Goal: Navigation & Orientation: Go to known website

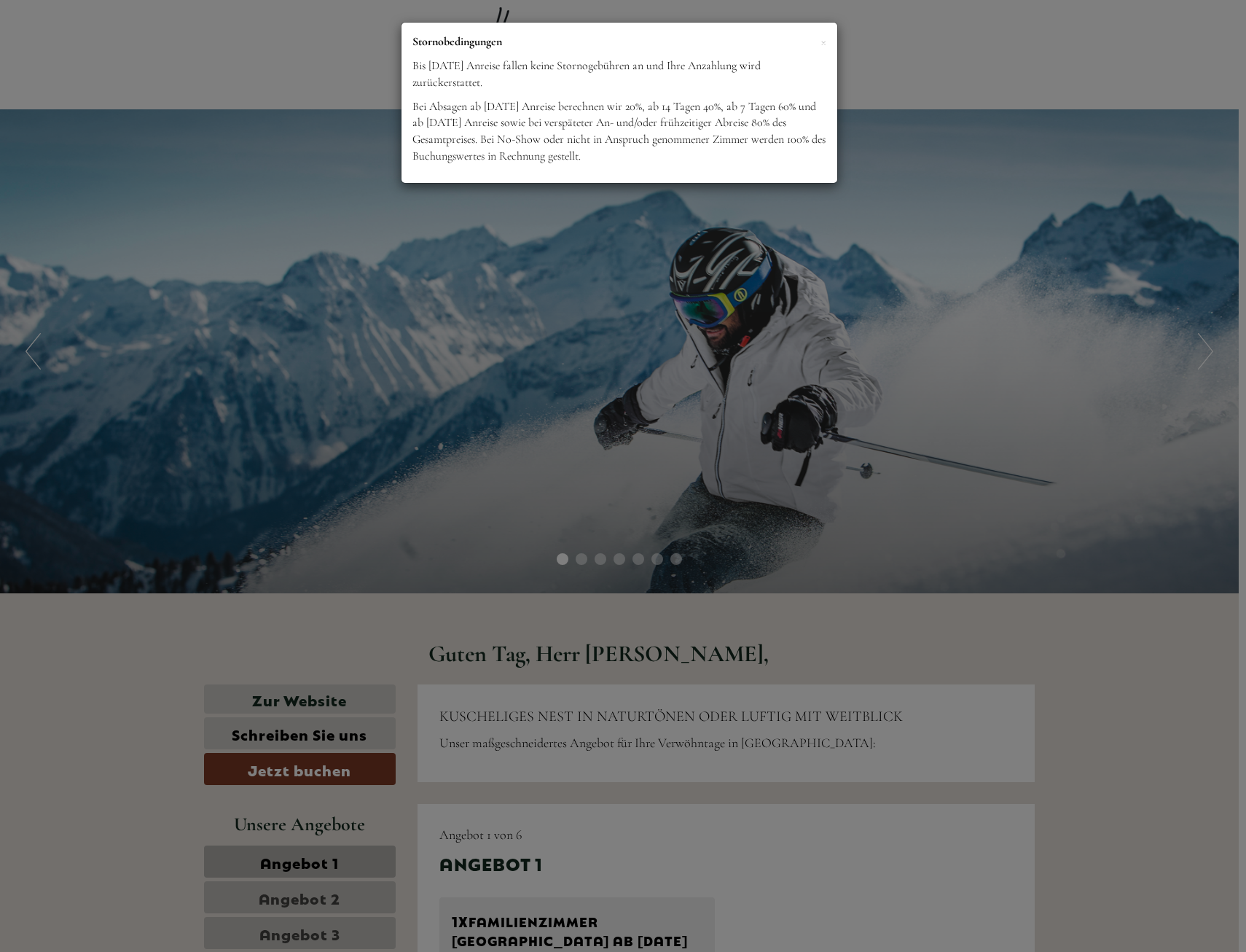
click at [728, 617] on div "× Stornobedingungen Bis [DATE] Anreise fallen keine Stornogebühren an und Ihre …" at bounding box center [623, 476] width 1246 height 952
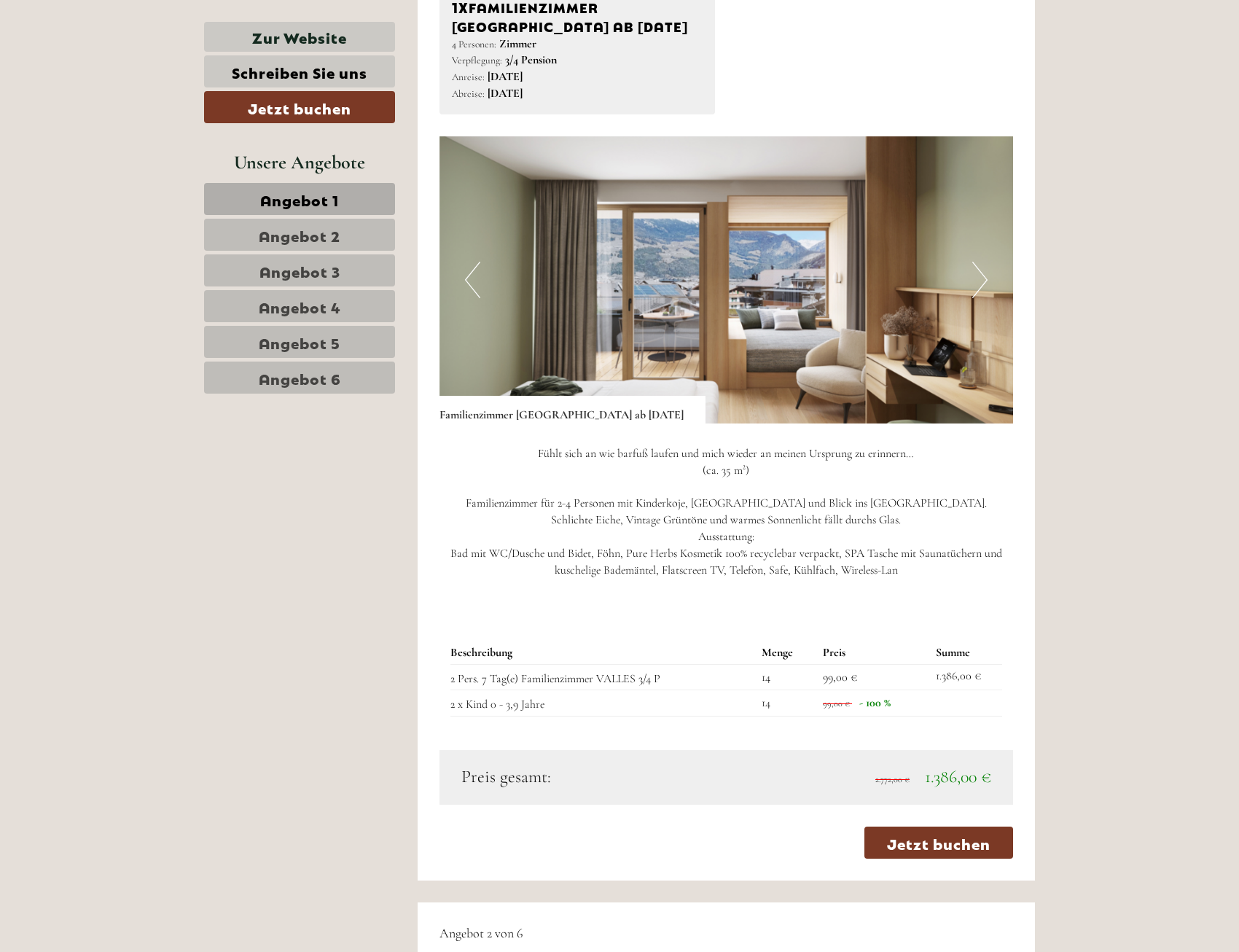
scroll to position [948, 0]
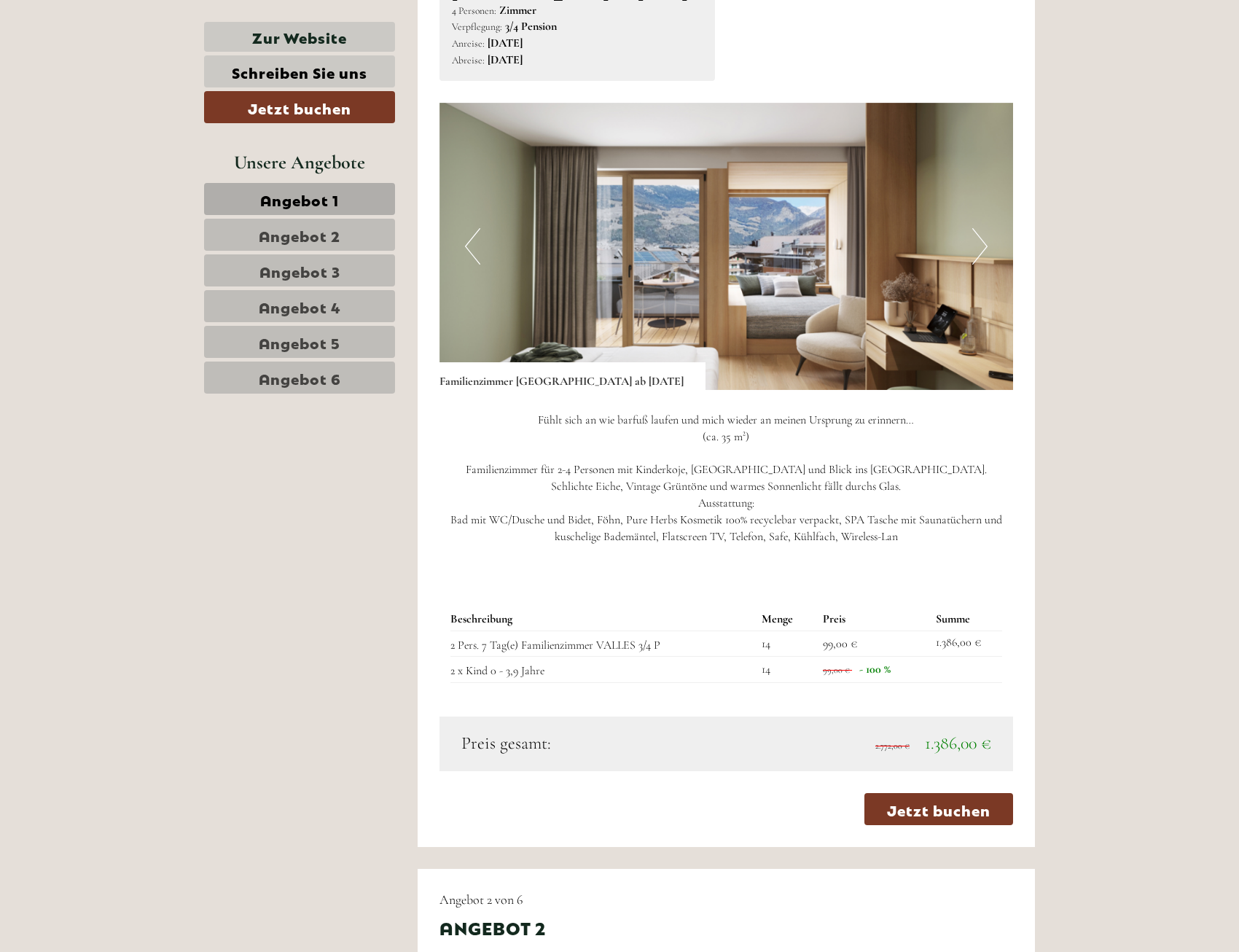
click at [733, 362] on img at bounding box center [726, 246] width 575 height 287
click at [987, 239] on button "Next" at bounding box center [980, 246] width 16 height 36
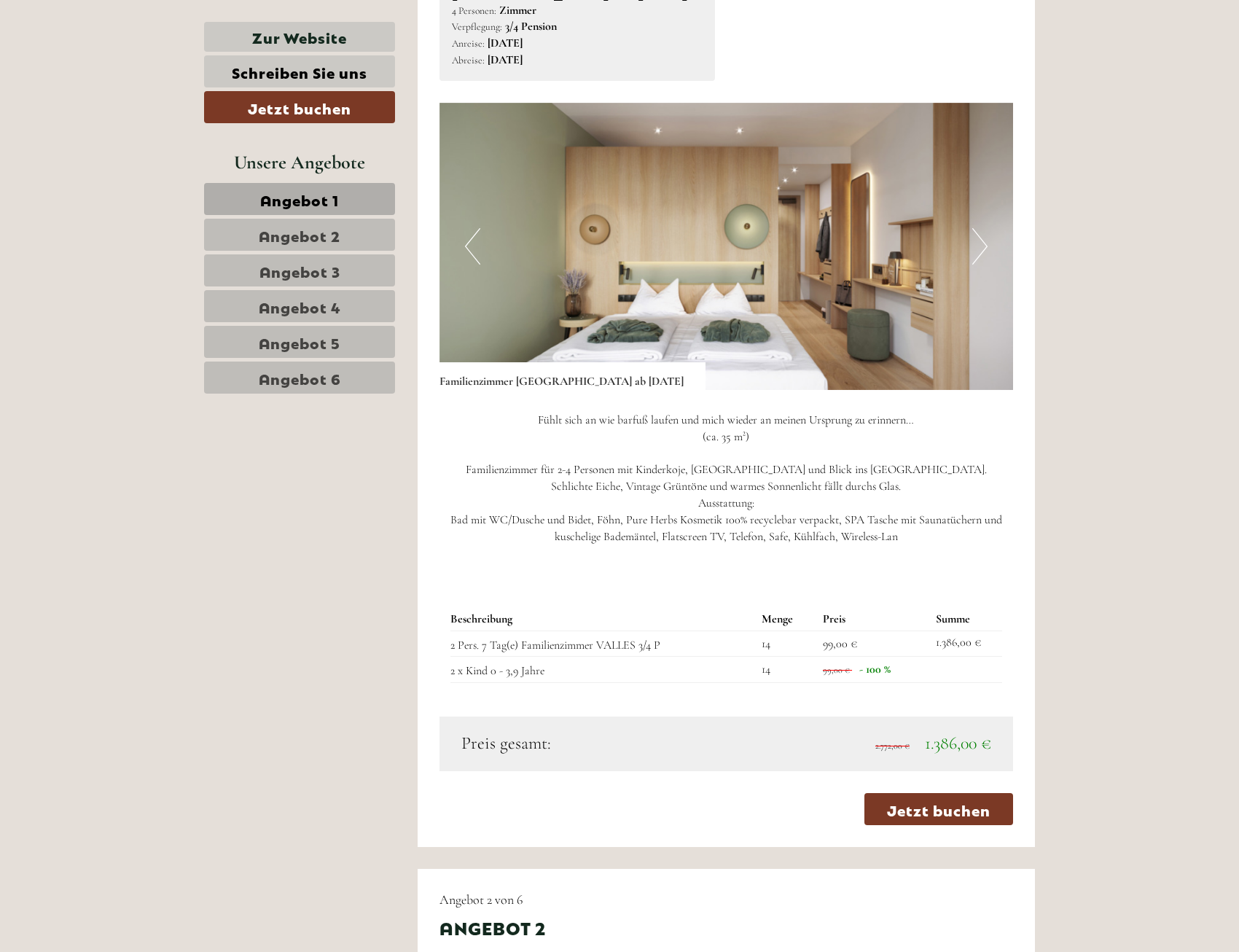
click at [987, 239] on button "Next" at bounding box center [980, 246] width 16 height 36
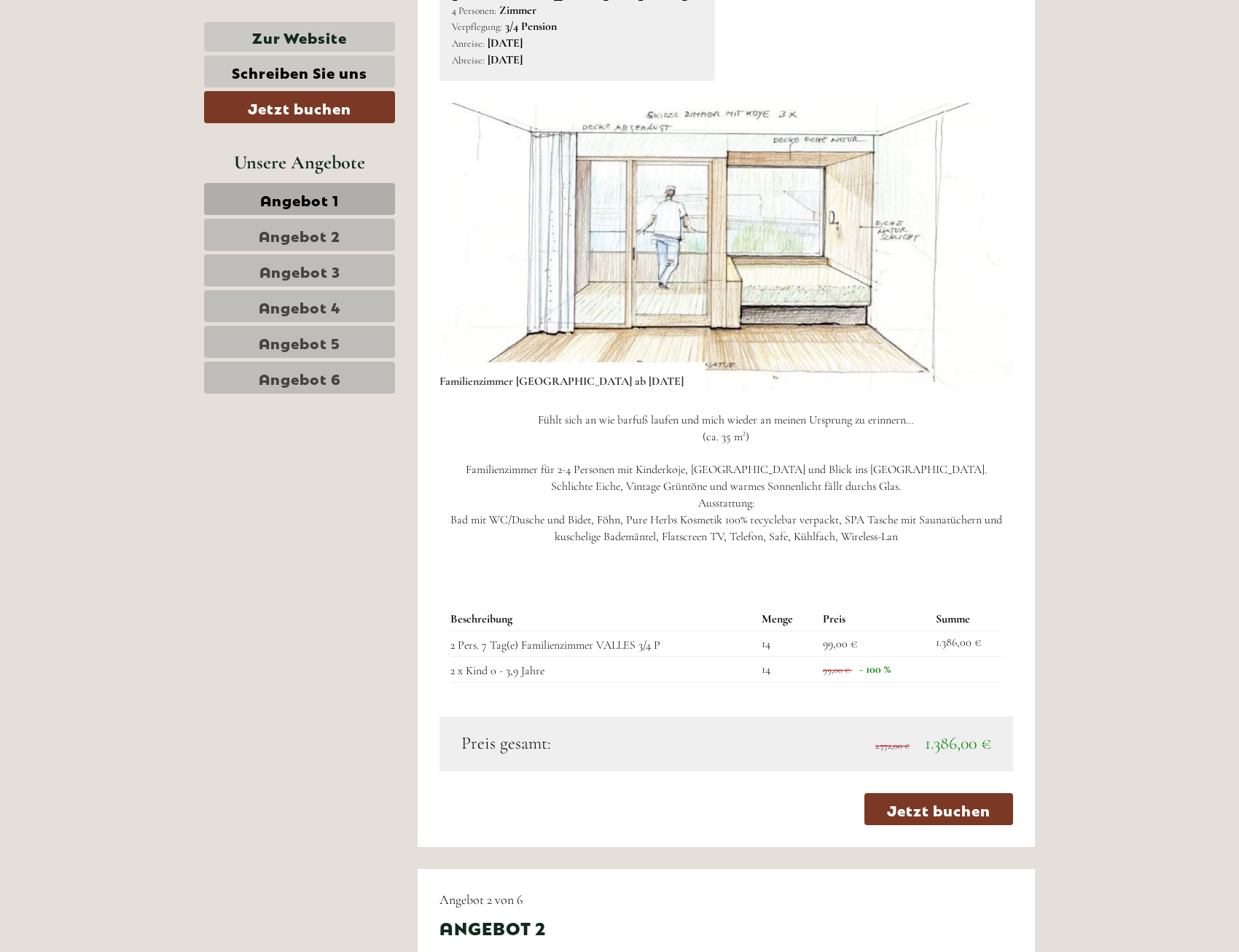
click at [987, 239] on button "Next" at bounding box center [980, 246] width 16 height 36
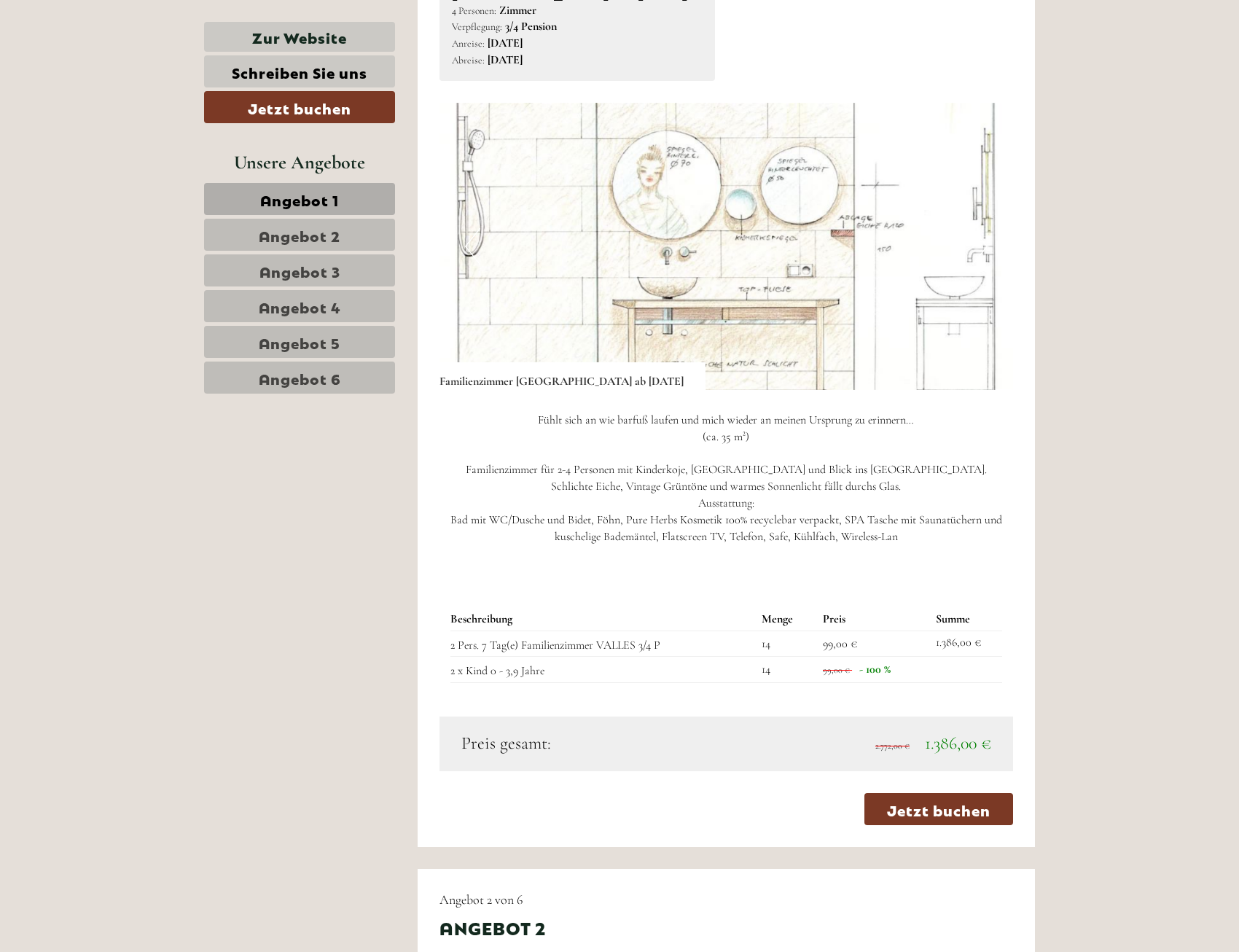
click at [987, 239] on button "Next" at bounding box center [980, 246] width 16 height 36
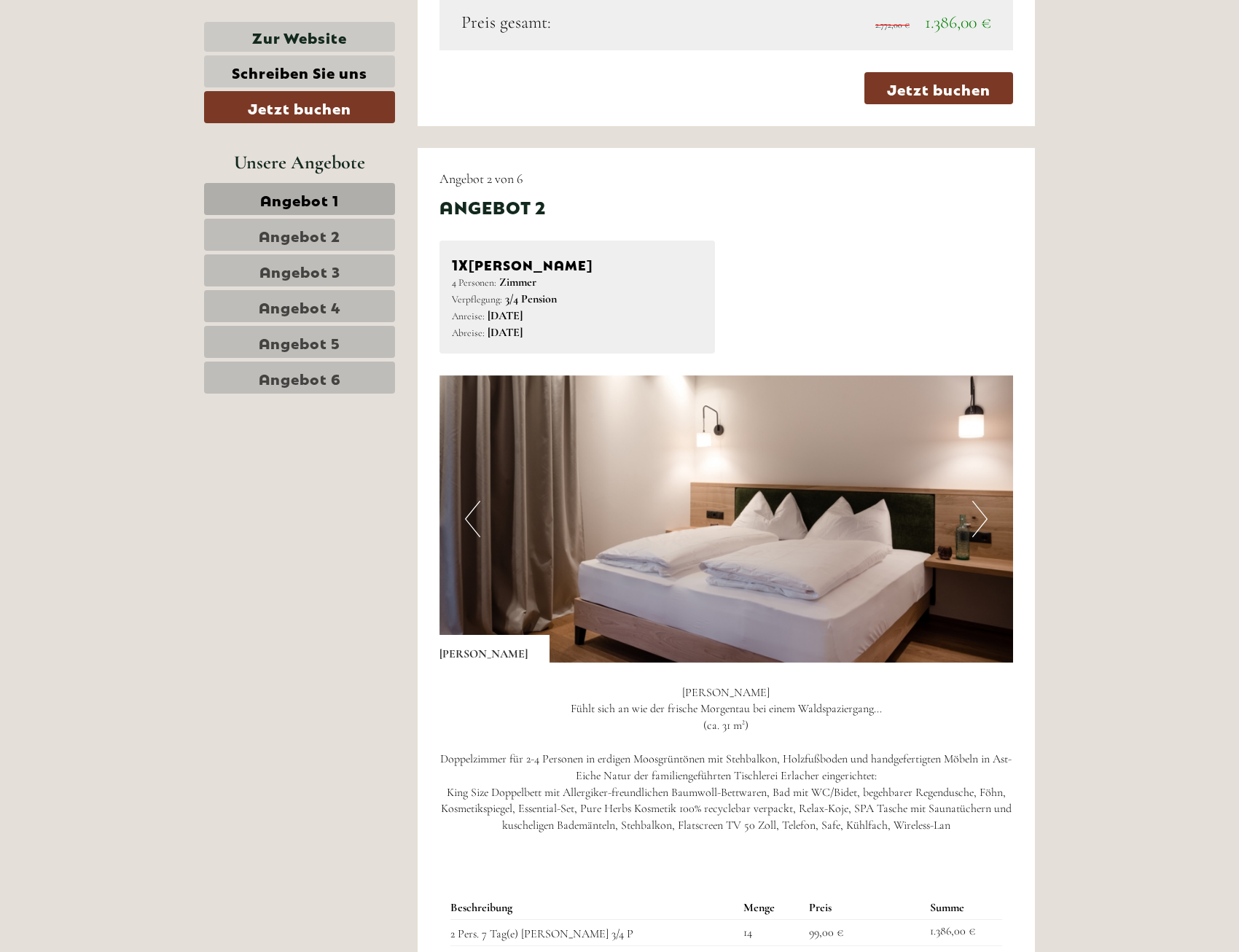
scroll to position [1749, 0]
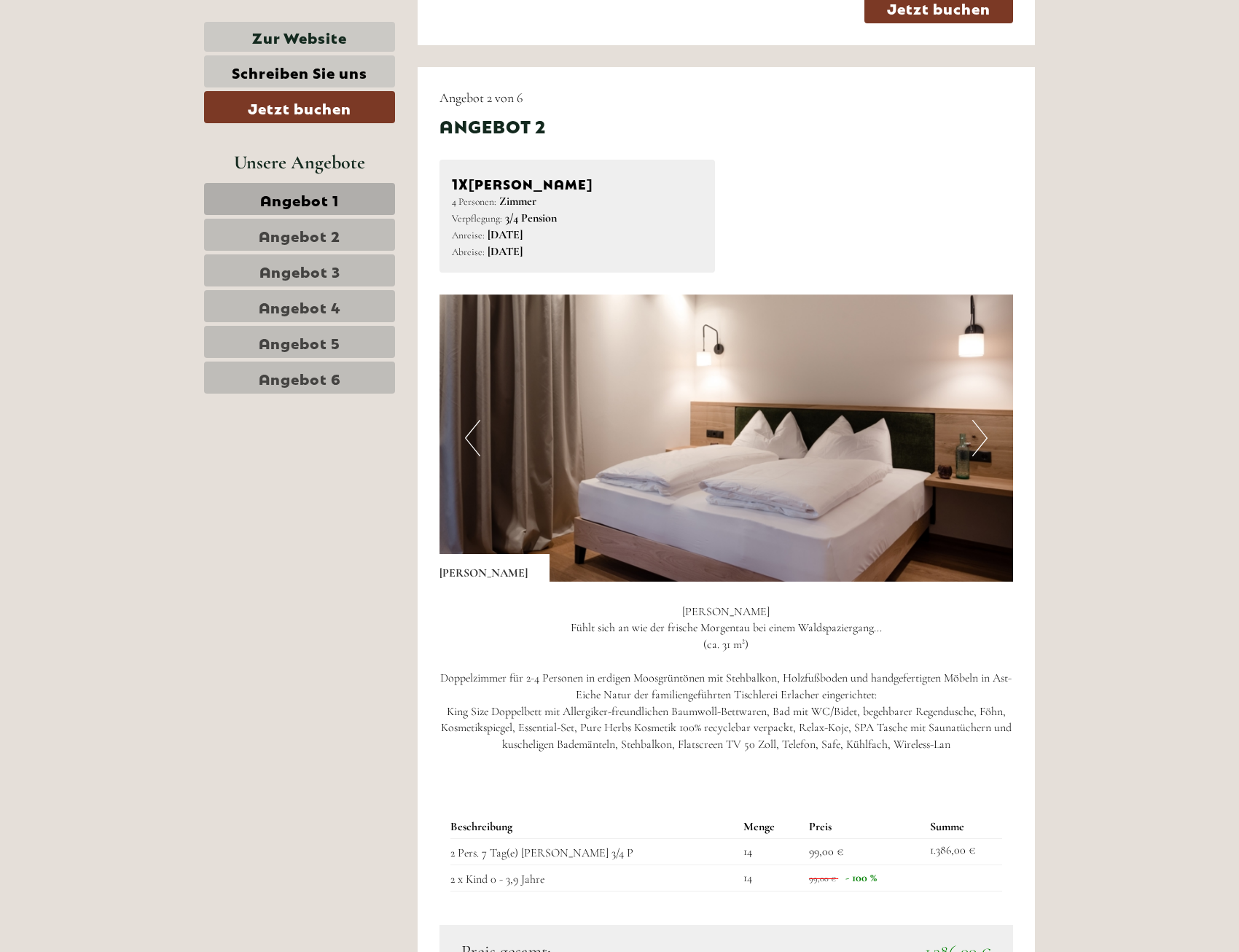
click at [987, 426] on button "Next" at bounding box center [980, 438] width 16 height 36
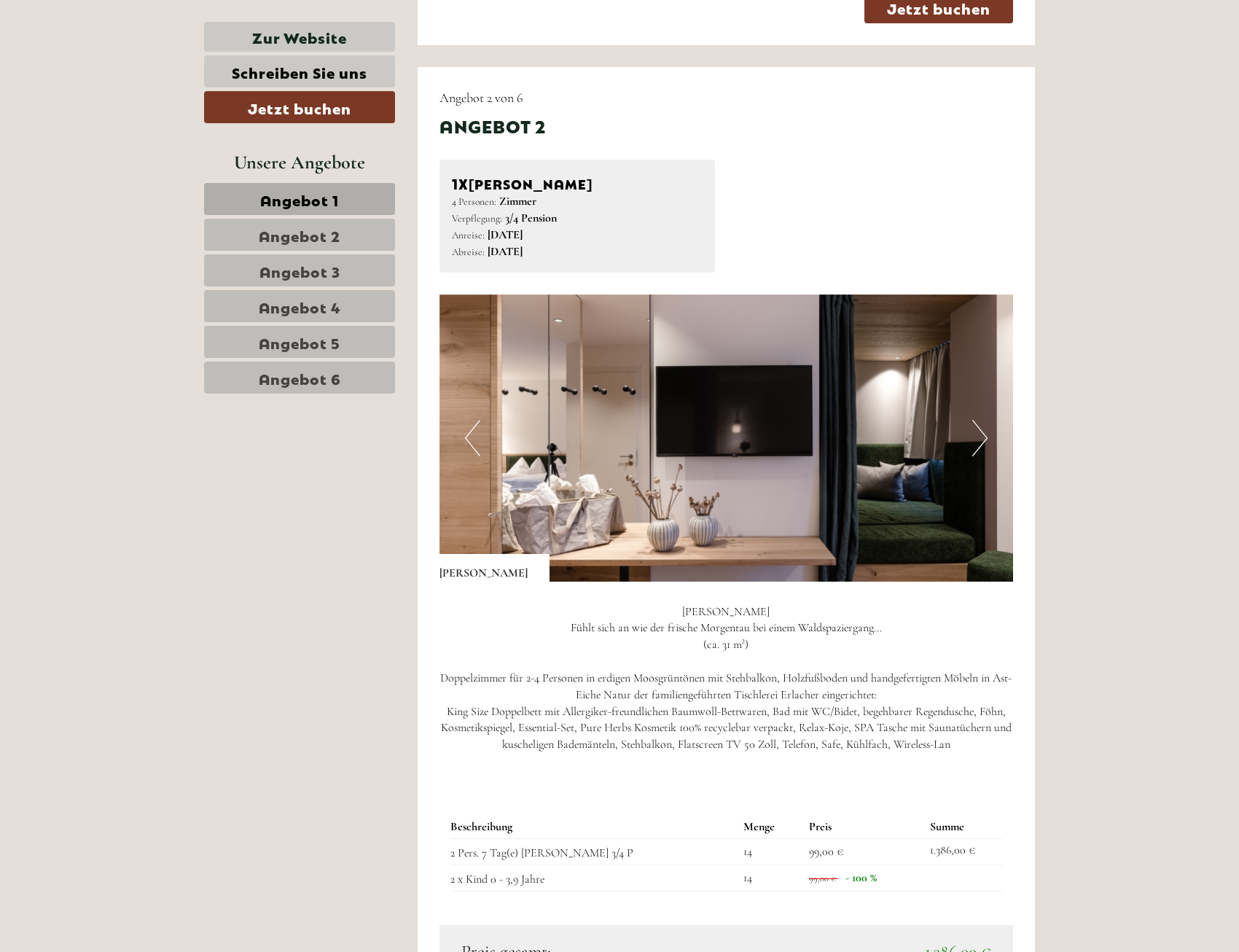
click at [983, 429] on button "Next" at bounding box center [980, 438] width 16 height 36
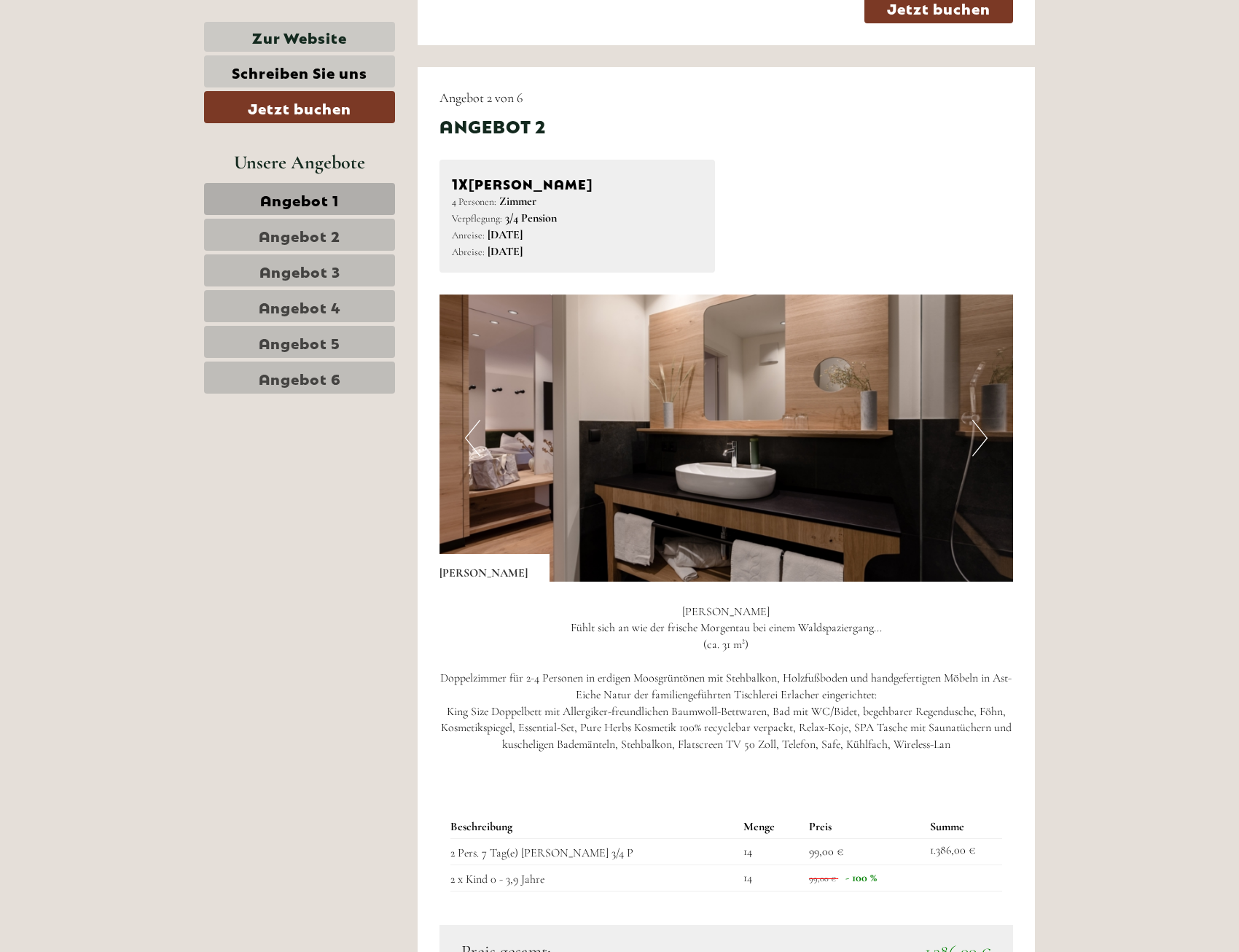
click at [983, 429] on button "Next" at bounding box center [980, 438] width 16 height 36
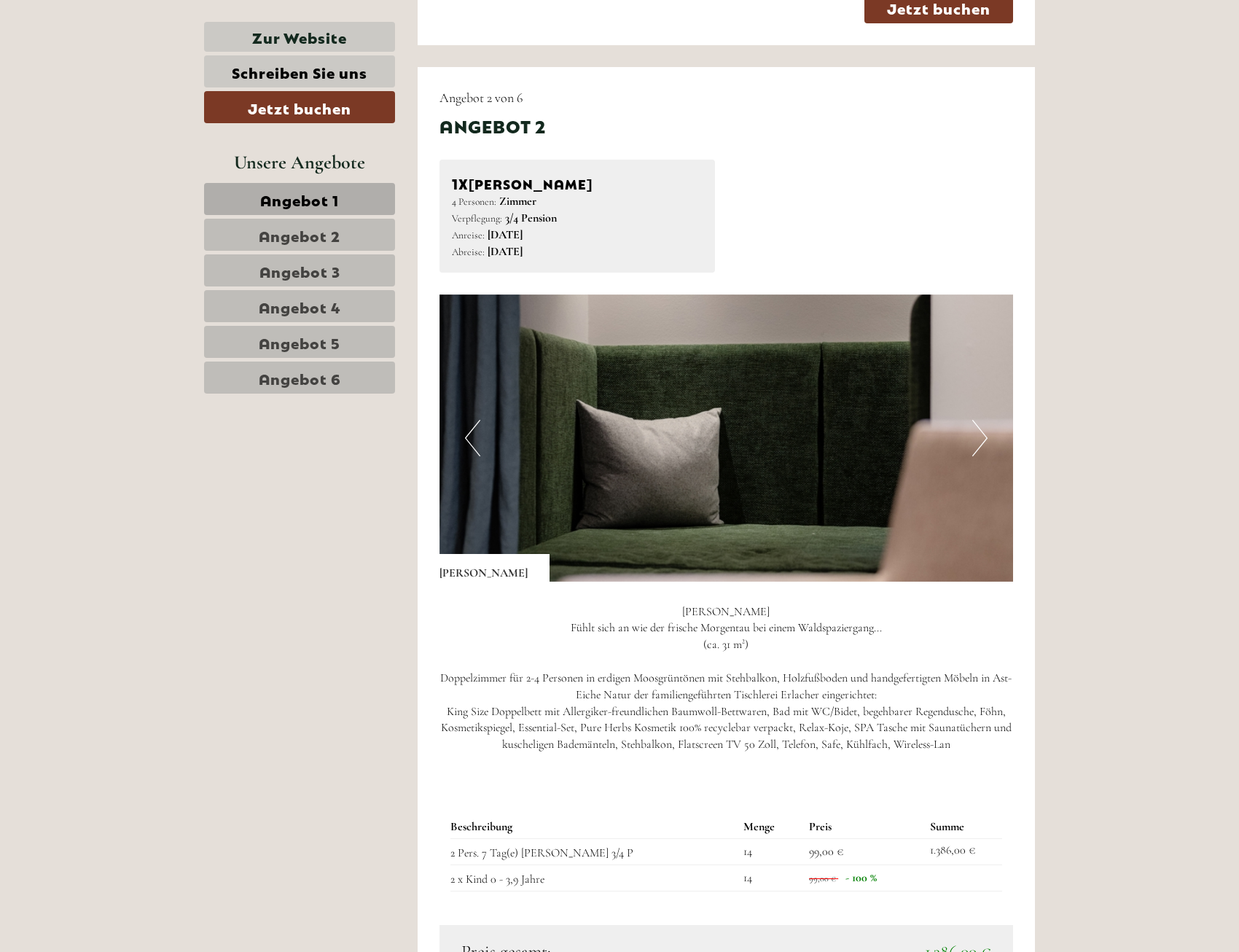
click at [983, 429] on button "Next" at bounding box center [980, 438] width 16 height 36
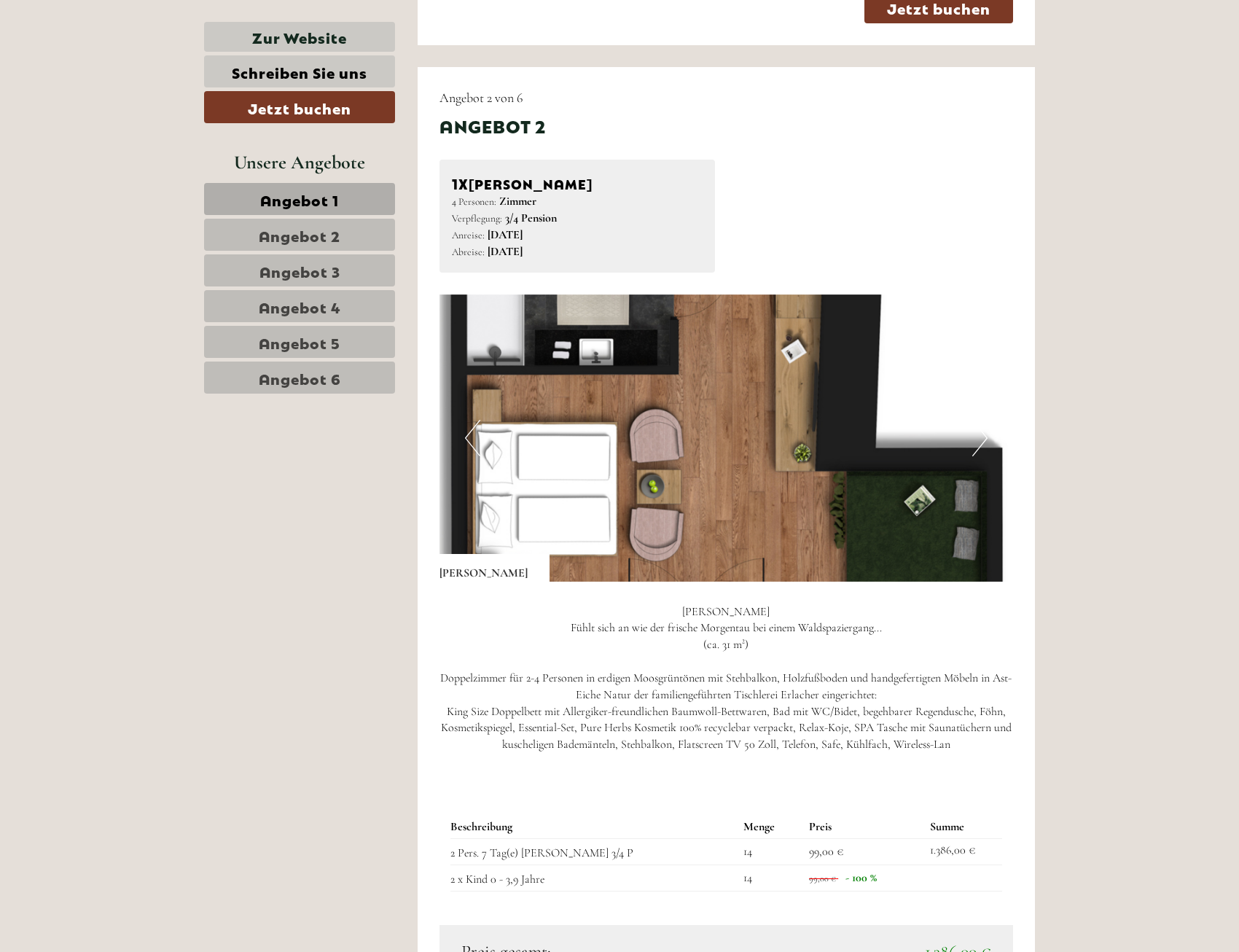
click at [983, 429] on button "Next" at bounding box center [980, 438] width 16 height 36
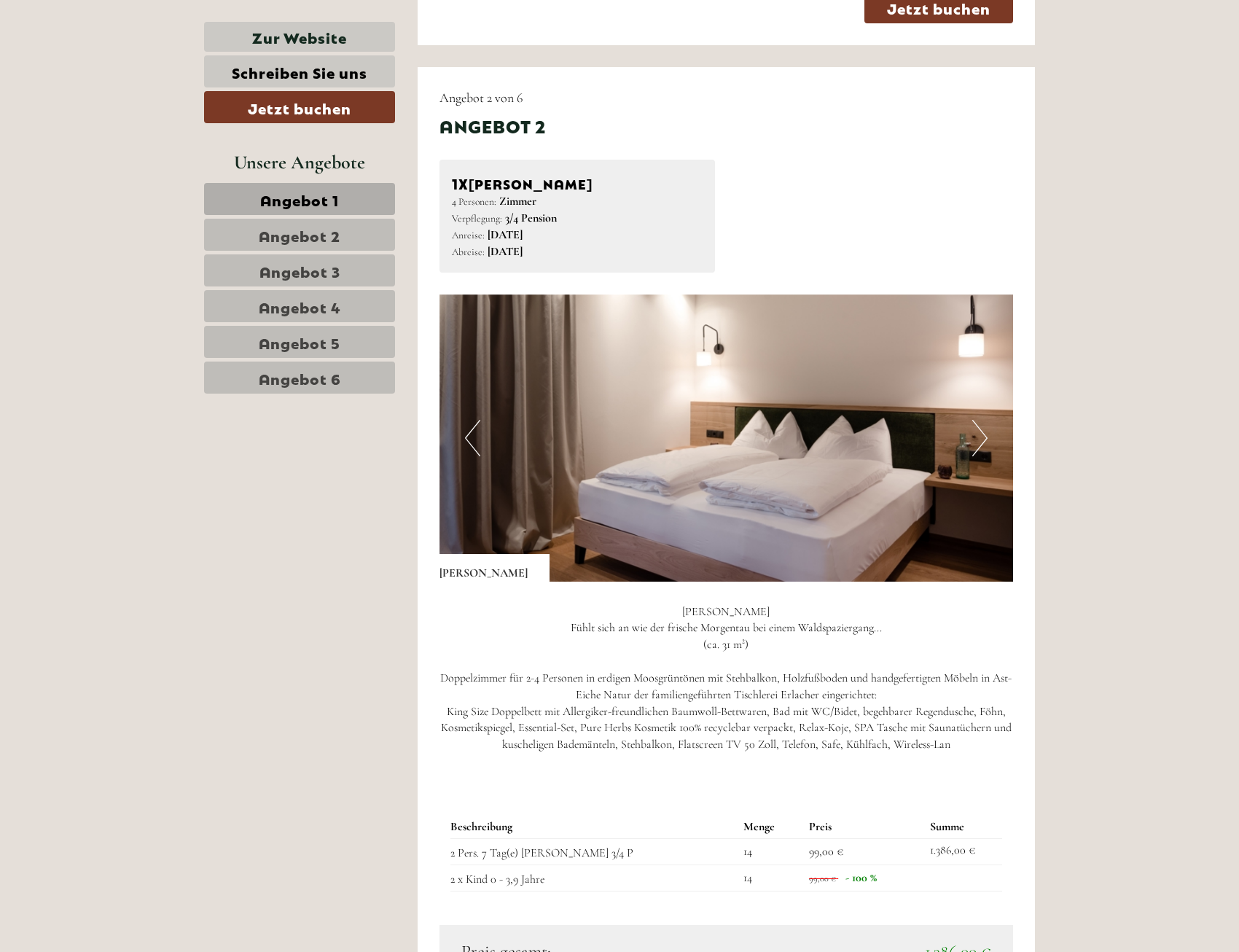
click at [983, 429] on button "Next" at bounding box center [980, 438] width 16 height 36
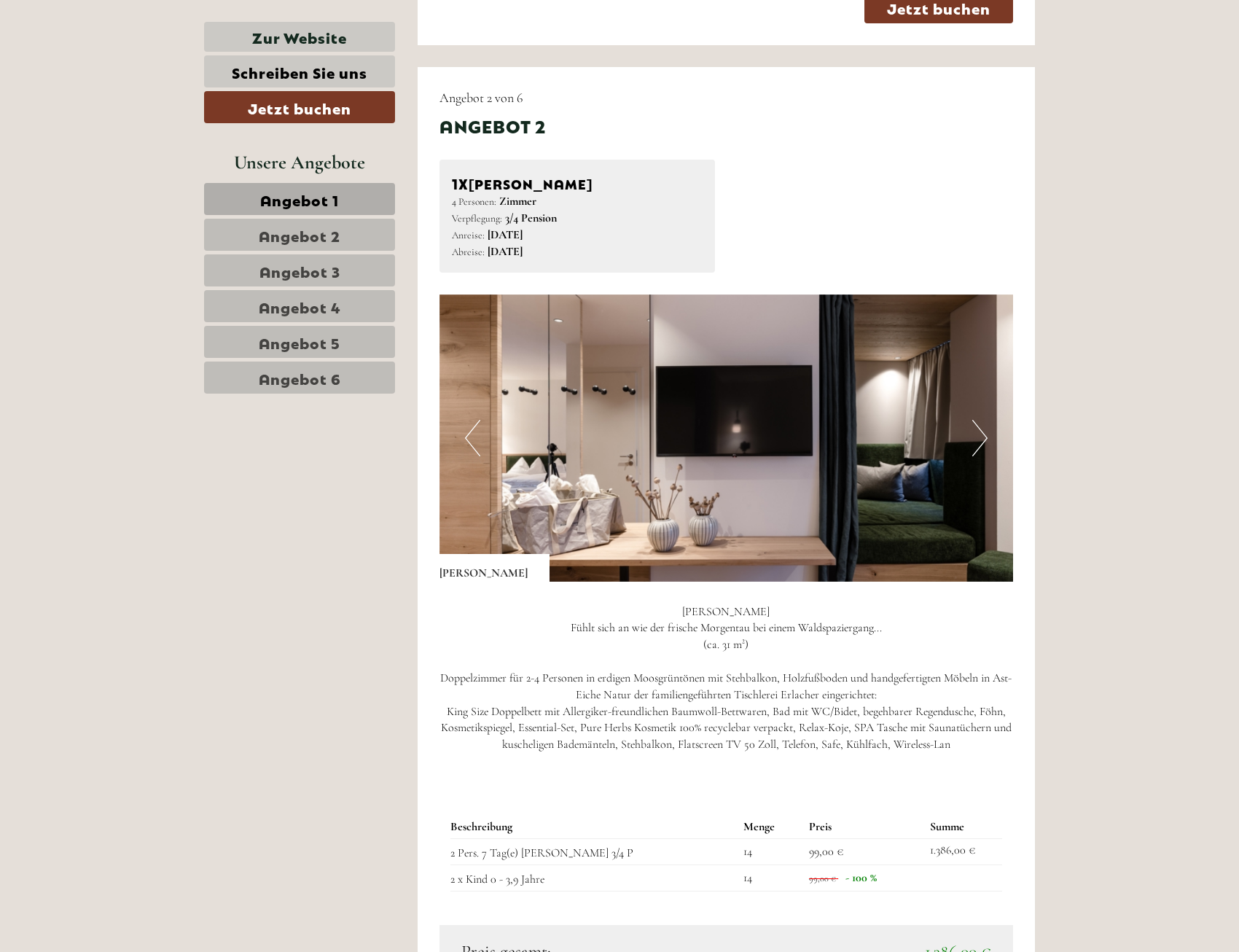
click at [983, 430] on button "Next" at bounding box center [980, 438] width 16 height 36
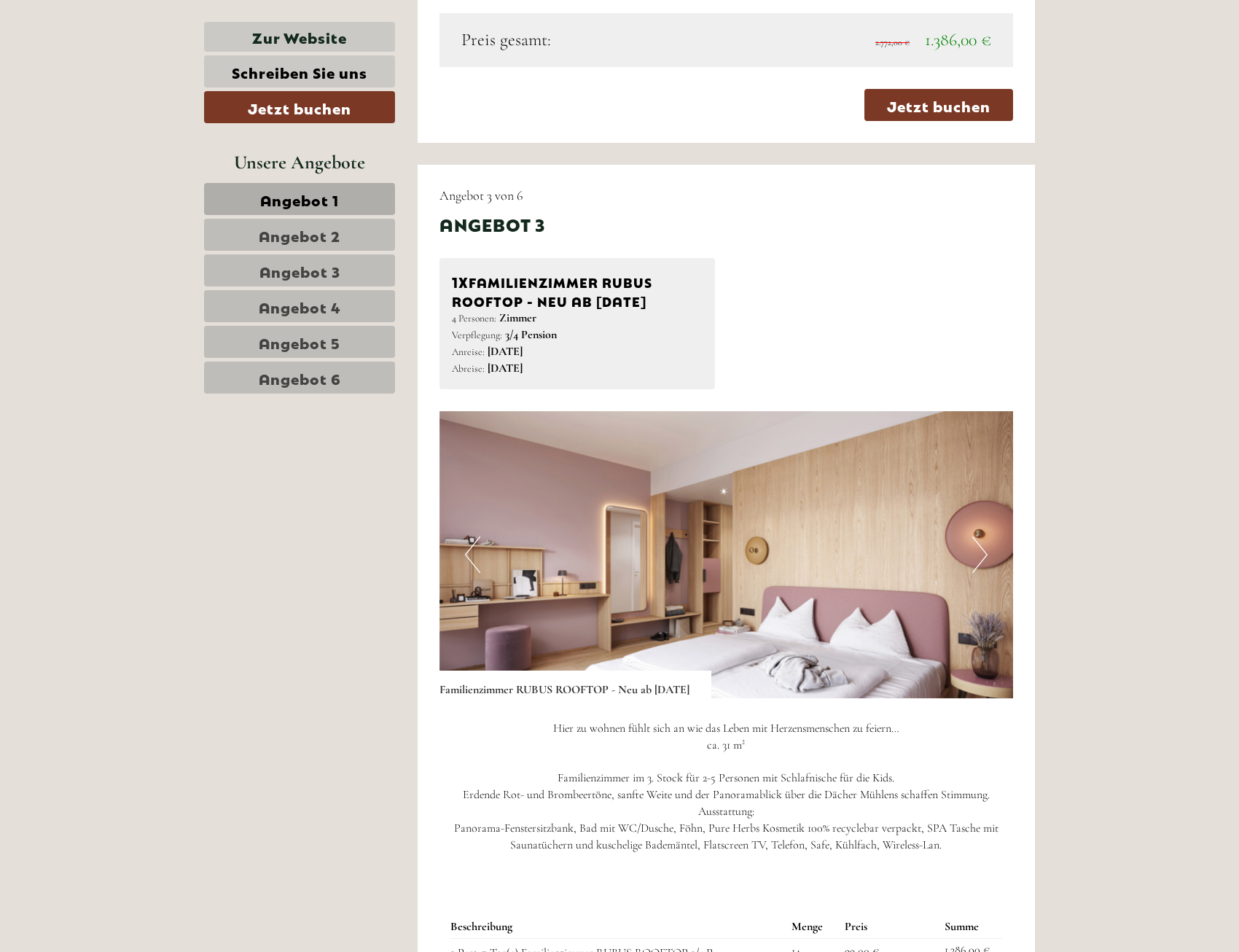
scroll to position [2697, 0]
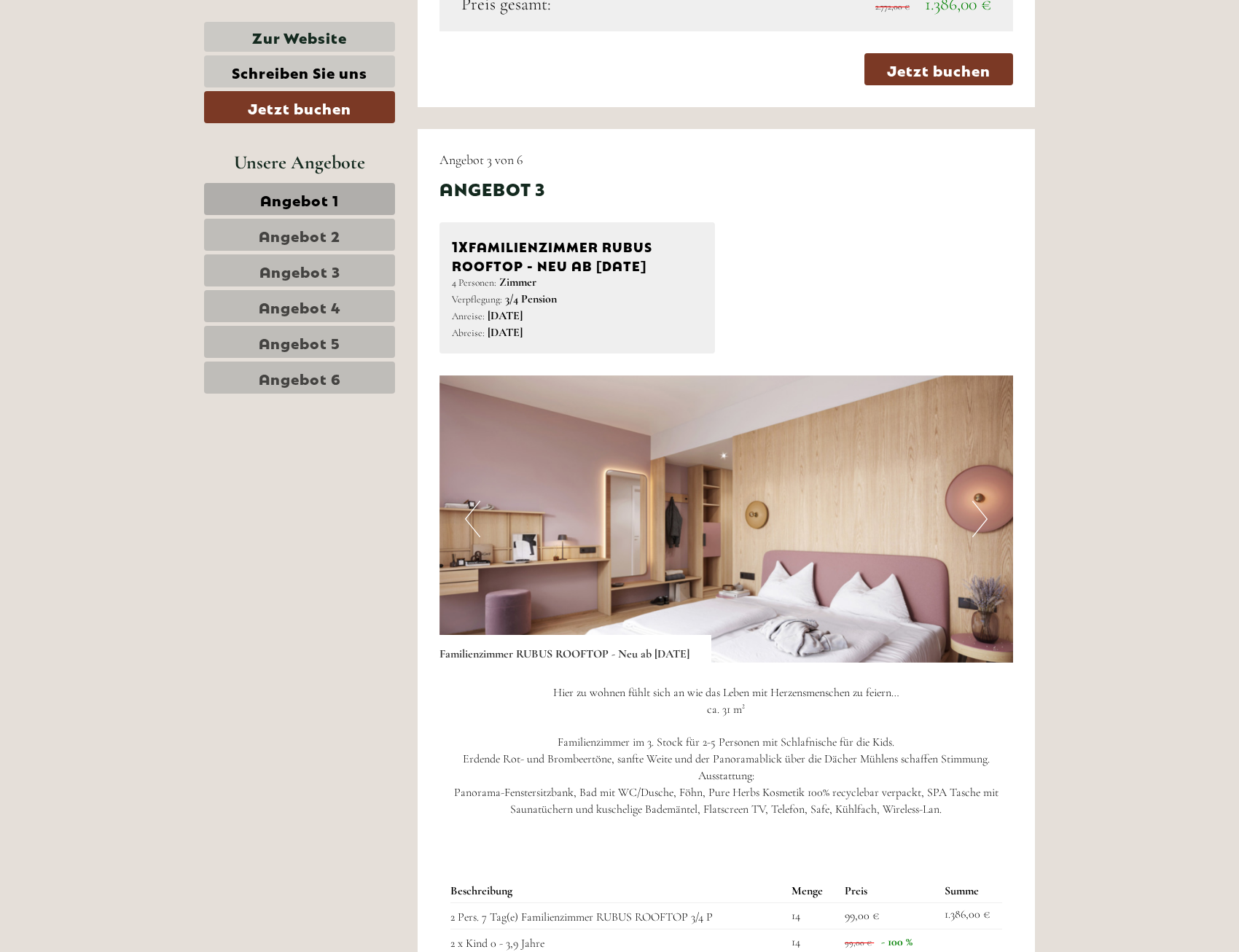
click at [896, 508] on img at bounding box center [726, 518] width 575 height 287
click at [982, 510] on button "Next" at bounding box center [980, 519] width 16 height 36
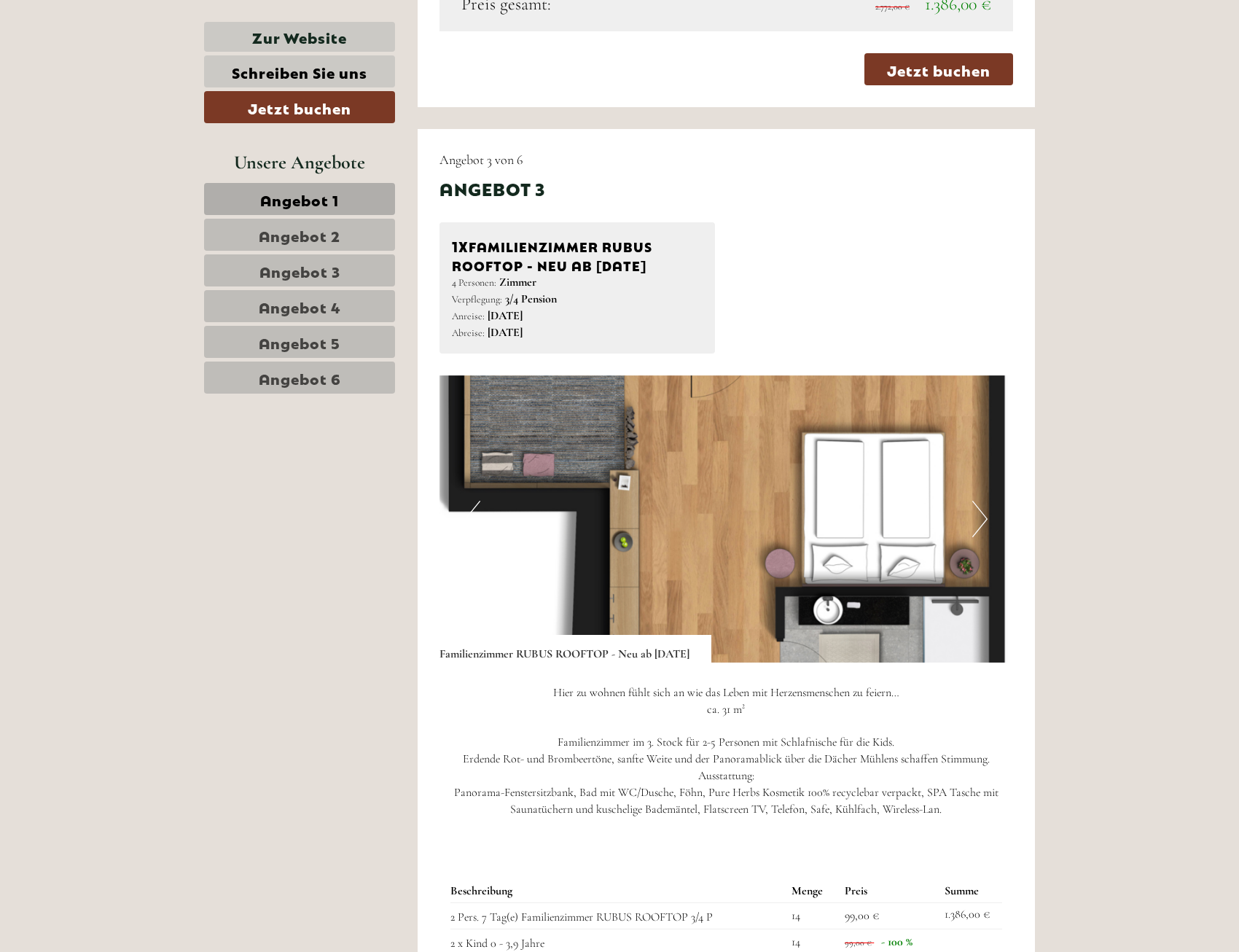
click at [982, 510] on button "Next" at bounding box center [980, 519] width 16 height 36
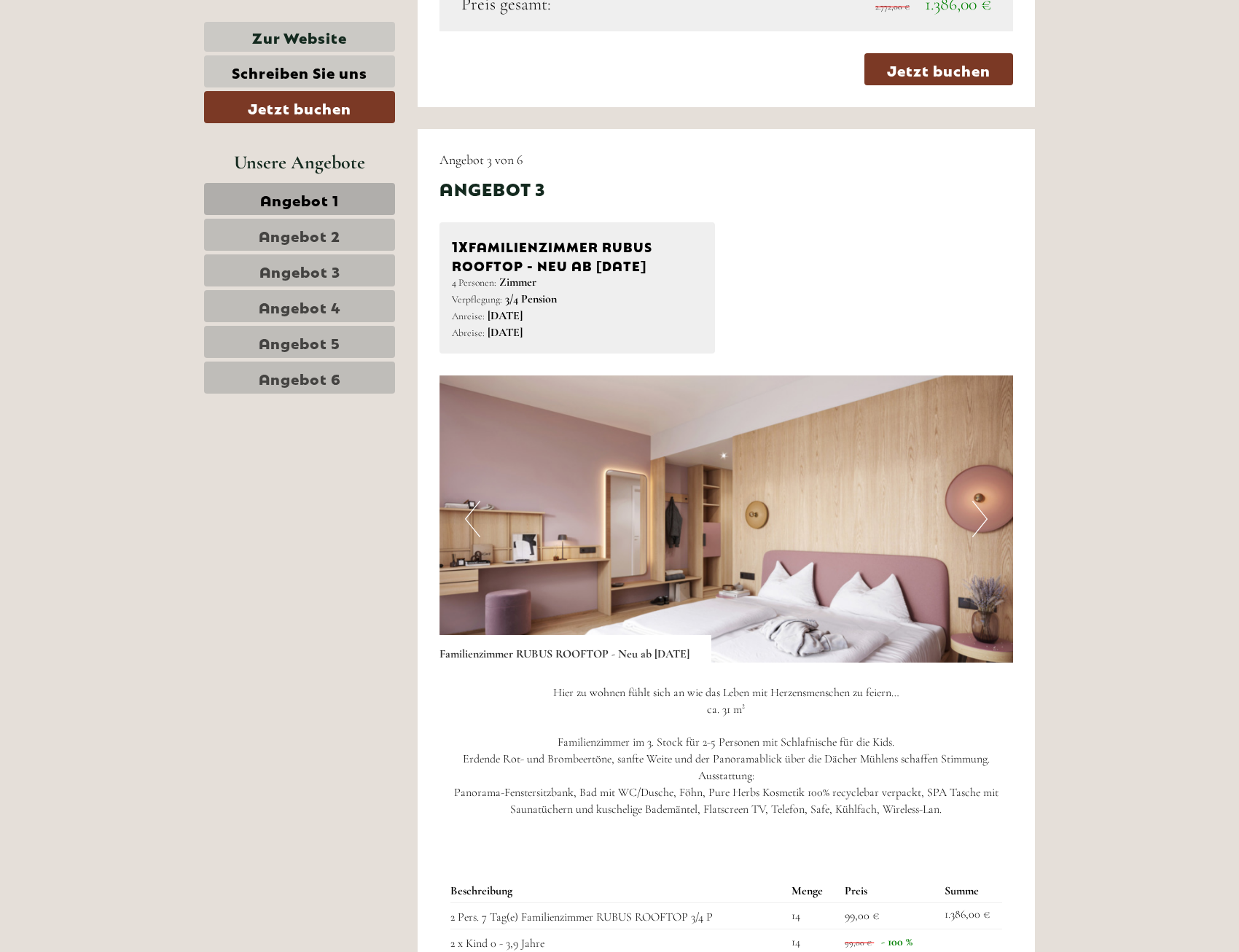
click at [982, 510] on button "Next" at bounding box center [980, 519] width 16 height 36
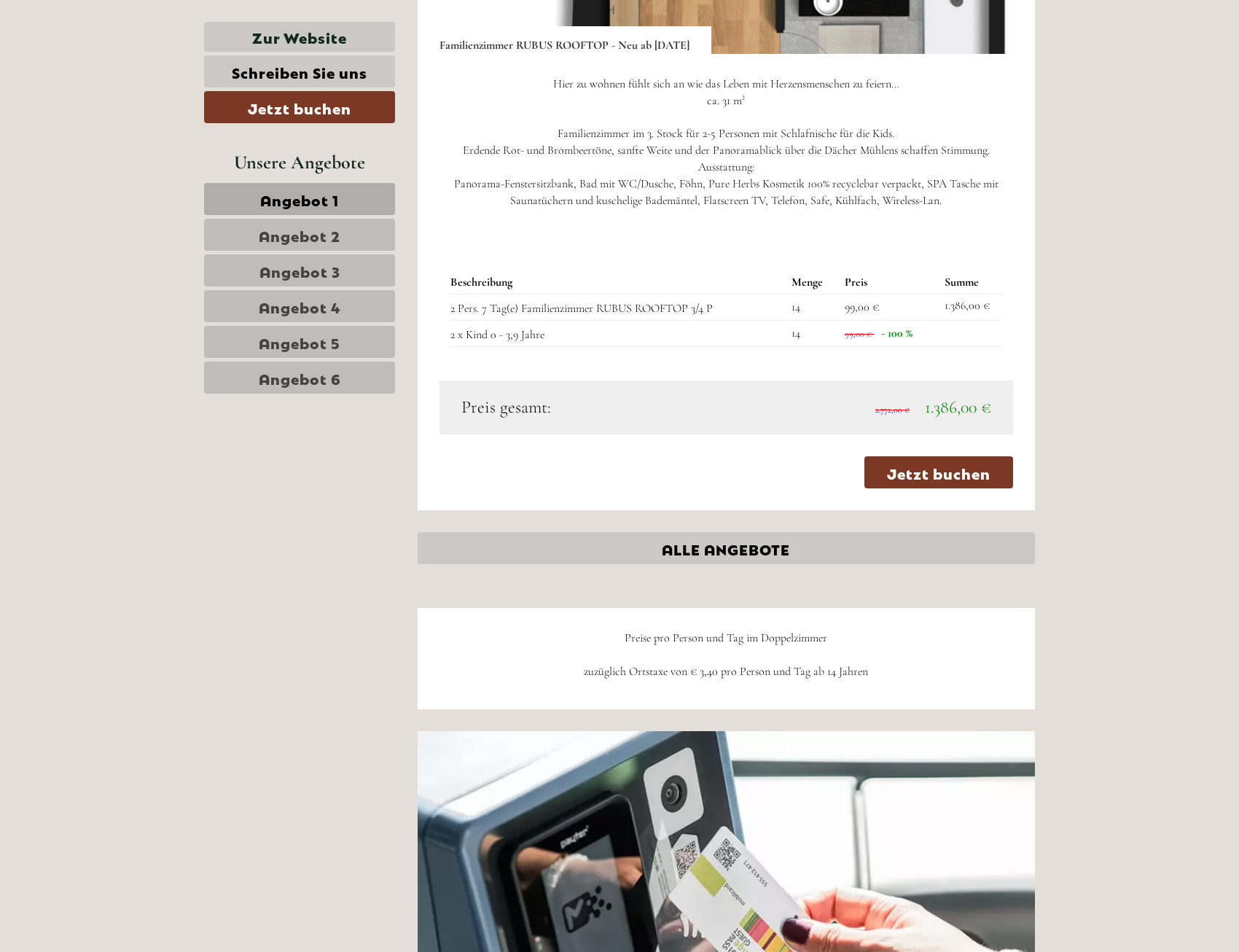
scroll to position [3571, 0]
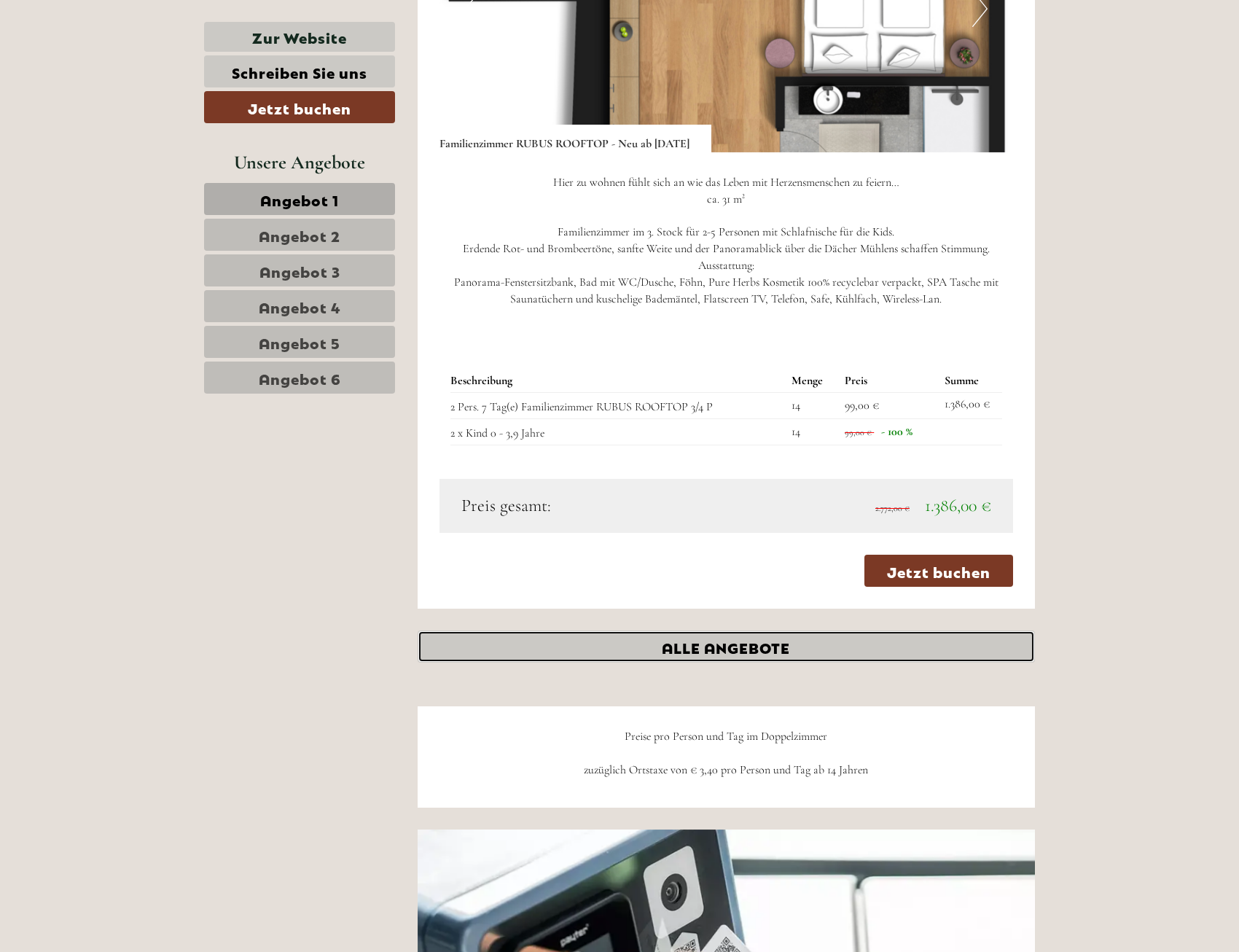
click at [633, 641] on link "ALLE ANGEBOTE" at bounding box center [727, 646] width 618 height 32
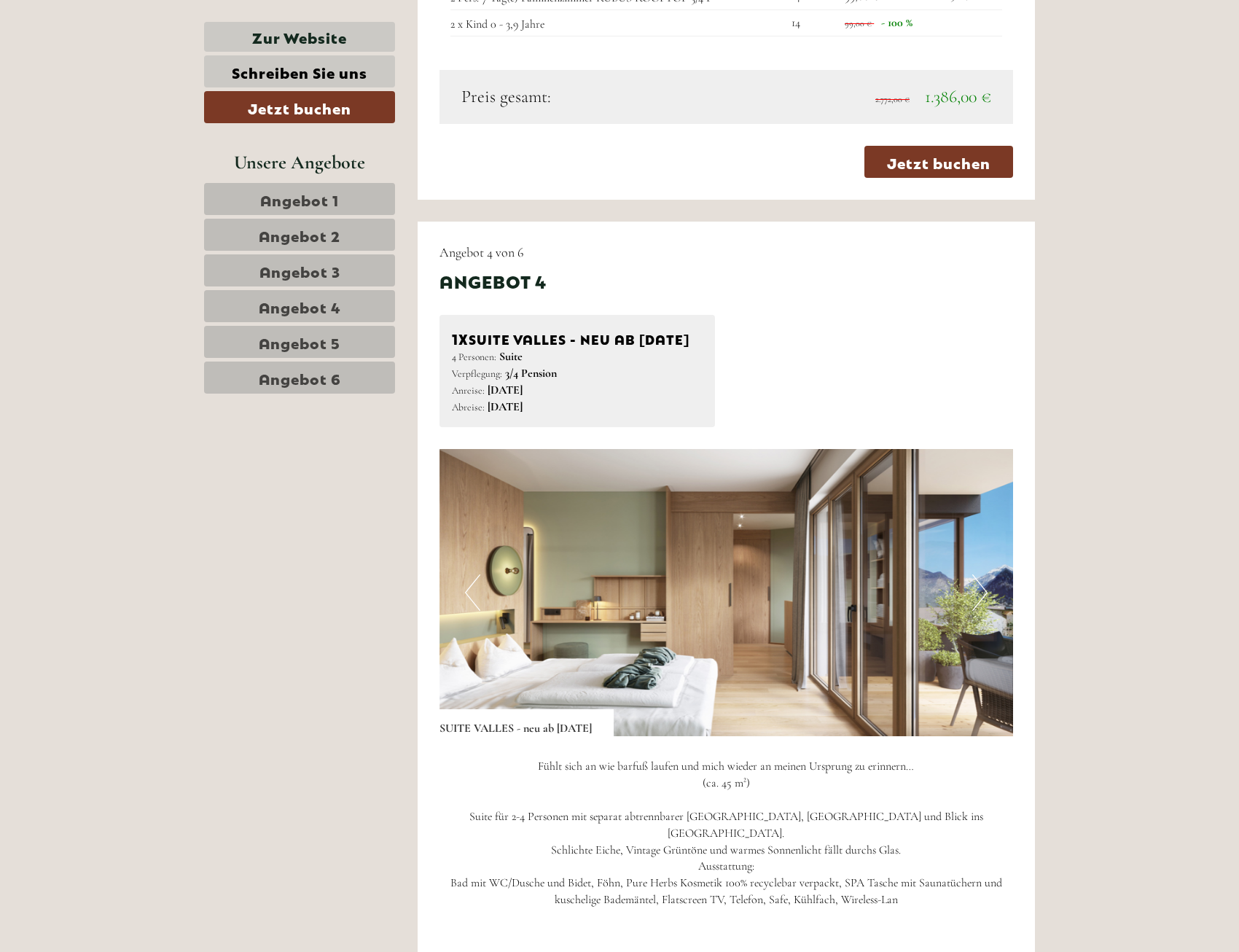
scroll to position [3866, 0]
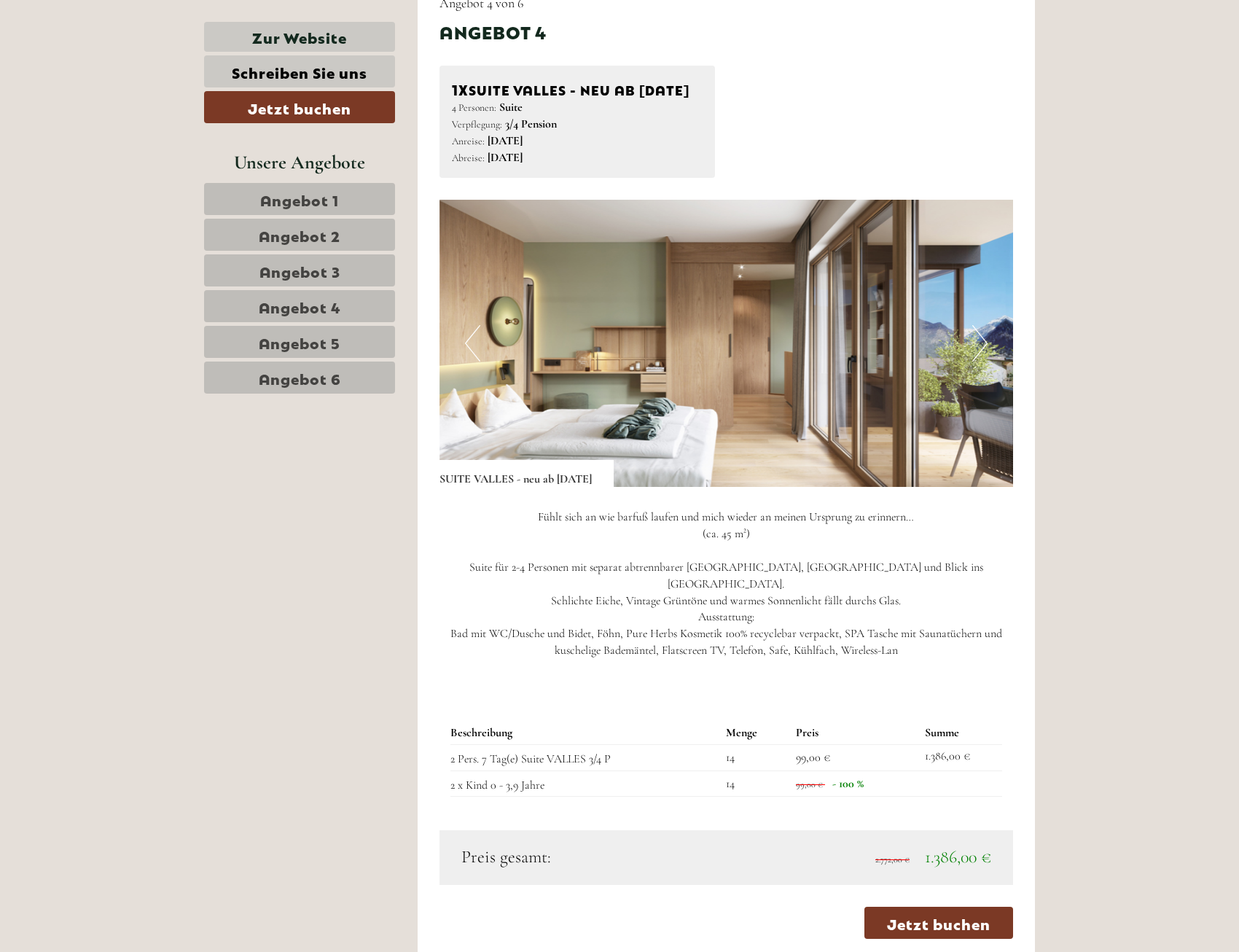
click at [977, 362] on button "Next" at bounding box center [980, 343] width 16 height 36
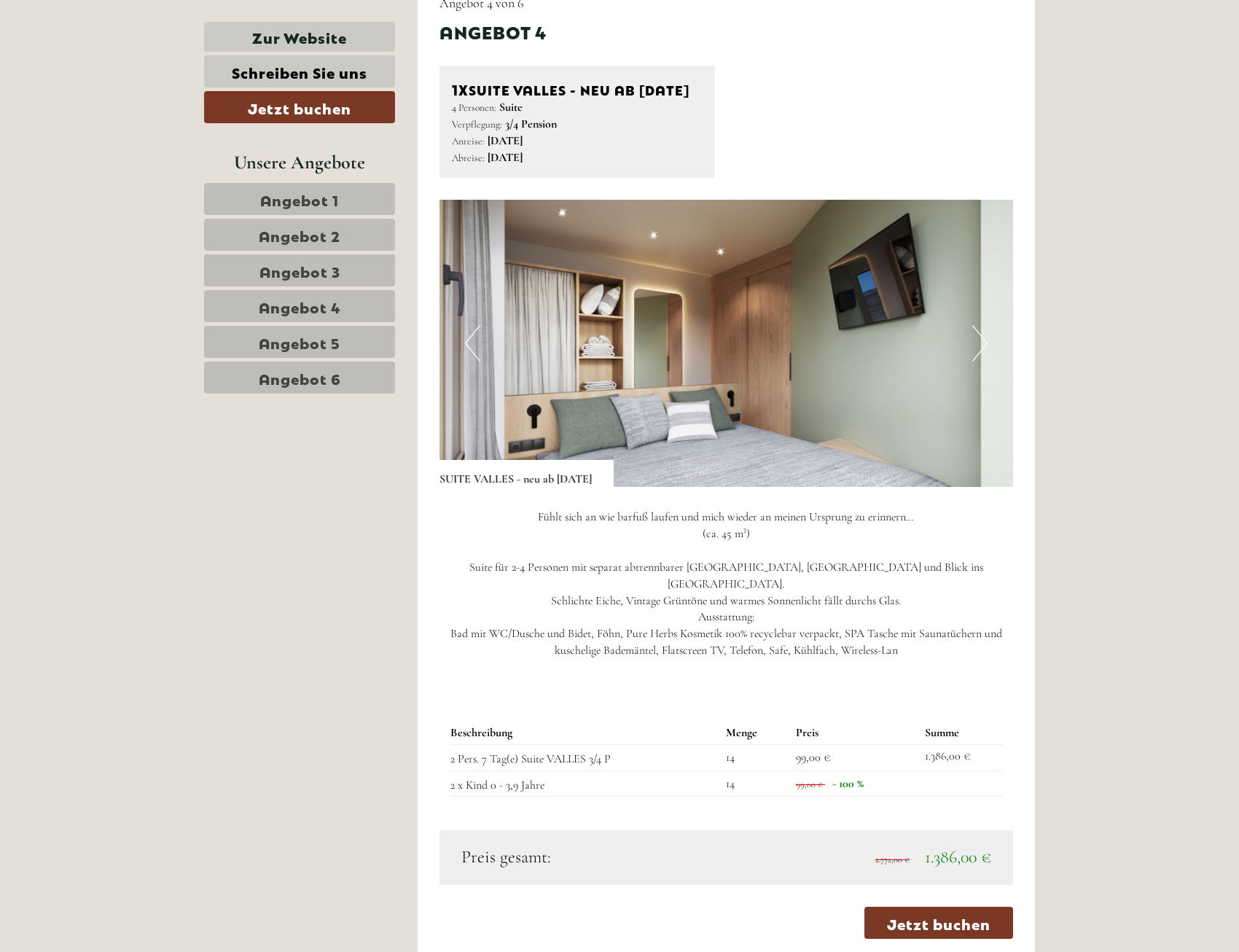
click at [977, 362] on button "Next" at bounding box center [980, 343] width 16 height 36
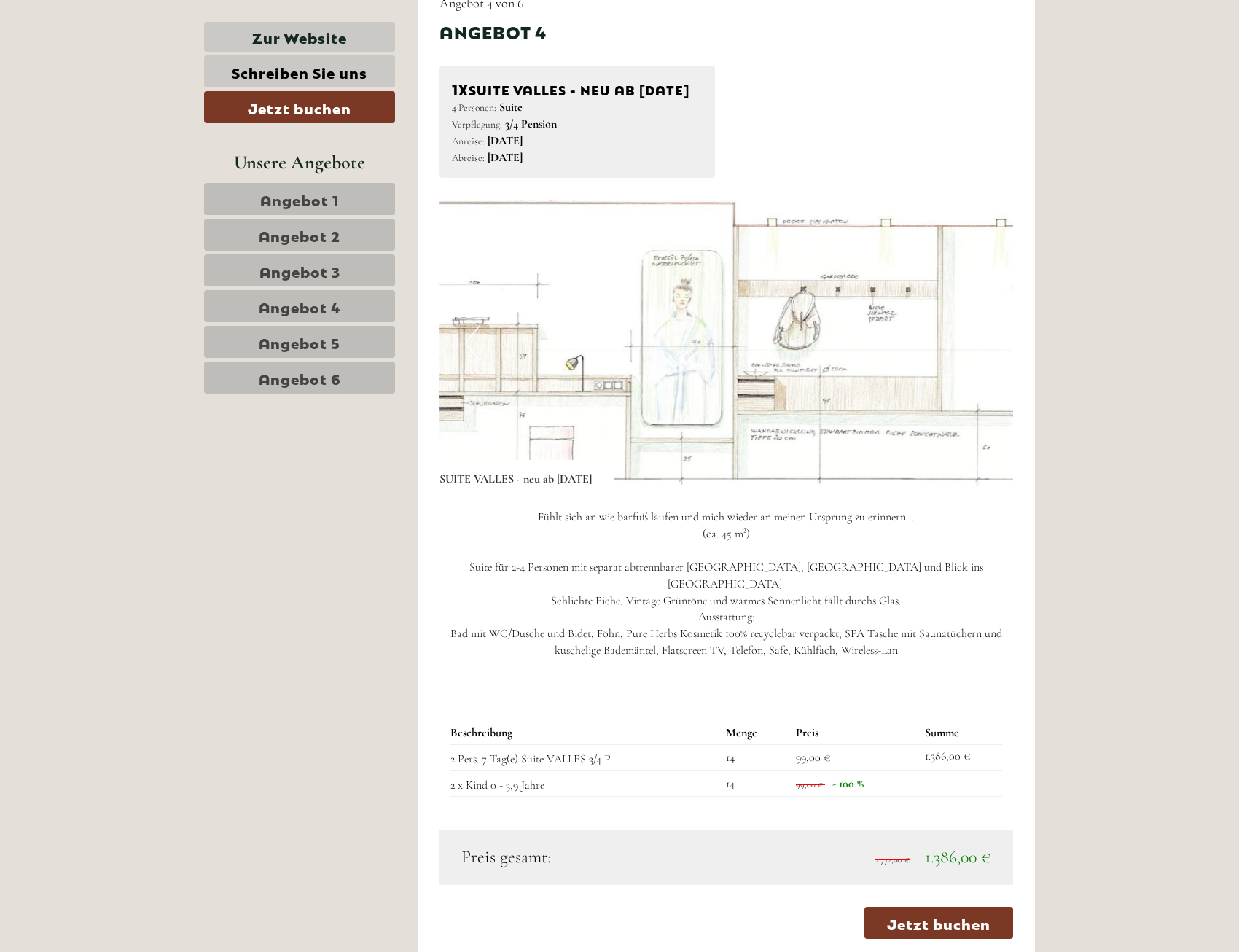
click at [977, 362] on button "Next" at bounding box center [980, 343] width 16 height 36
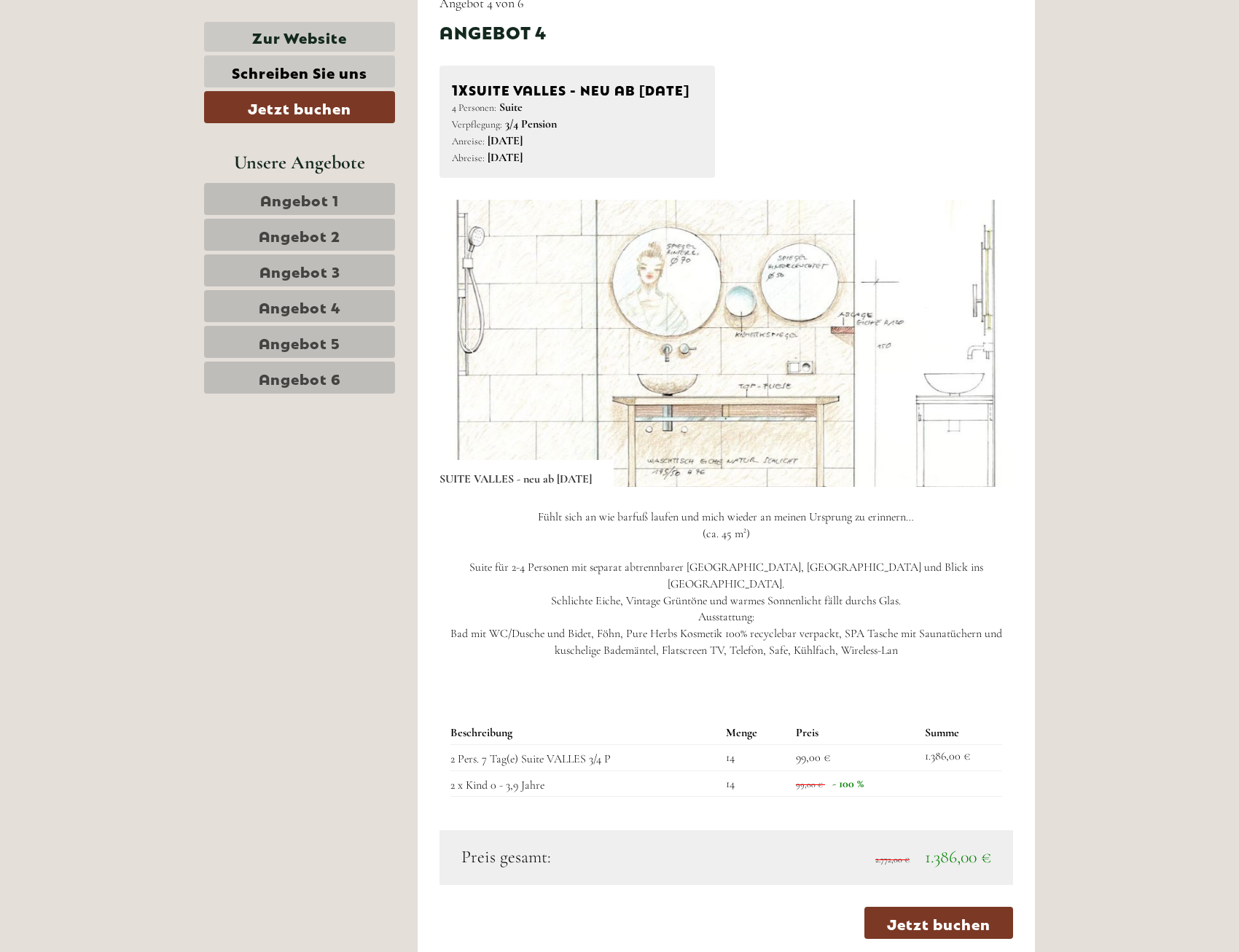
click at [978, 362] on button "Next" at bounding box center [980, 343] width 16 height 36
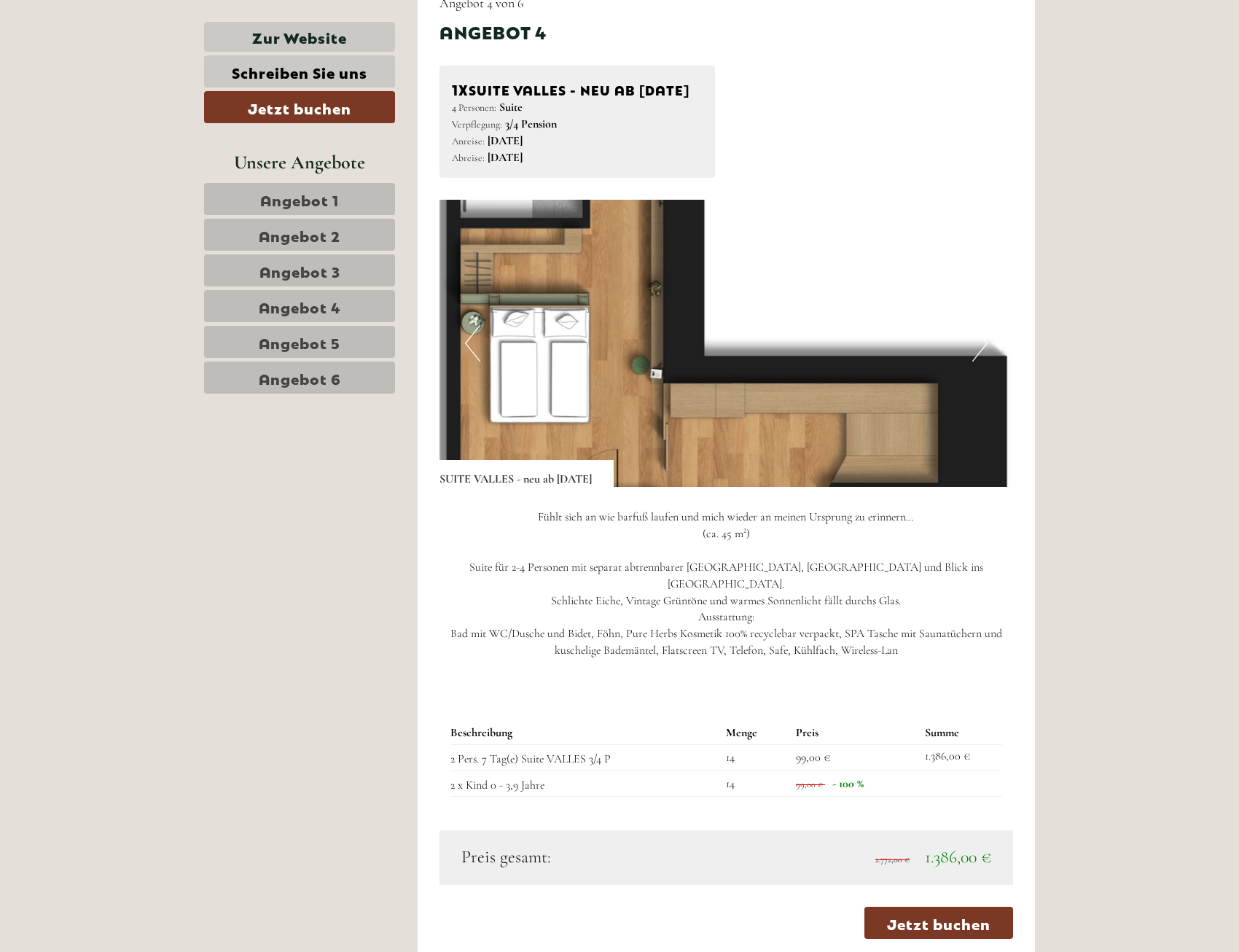
click at [978, 362] on button "Next" at bounding box center [980, 343] width 16 height 36
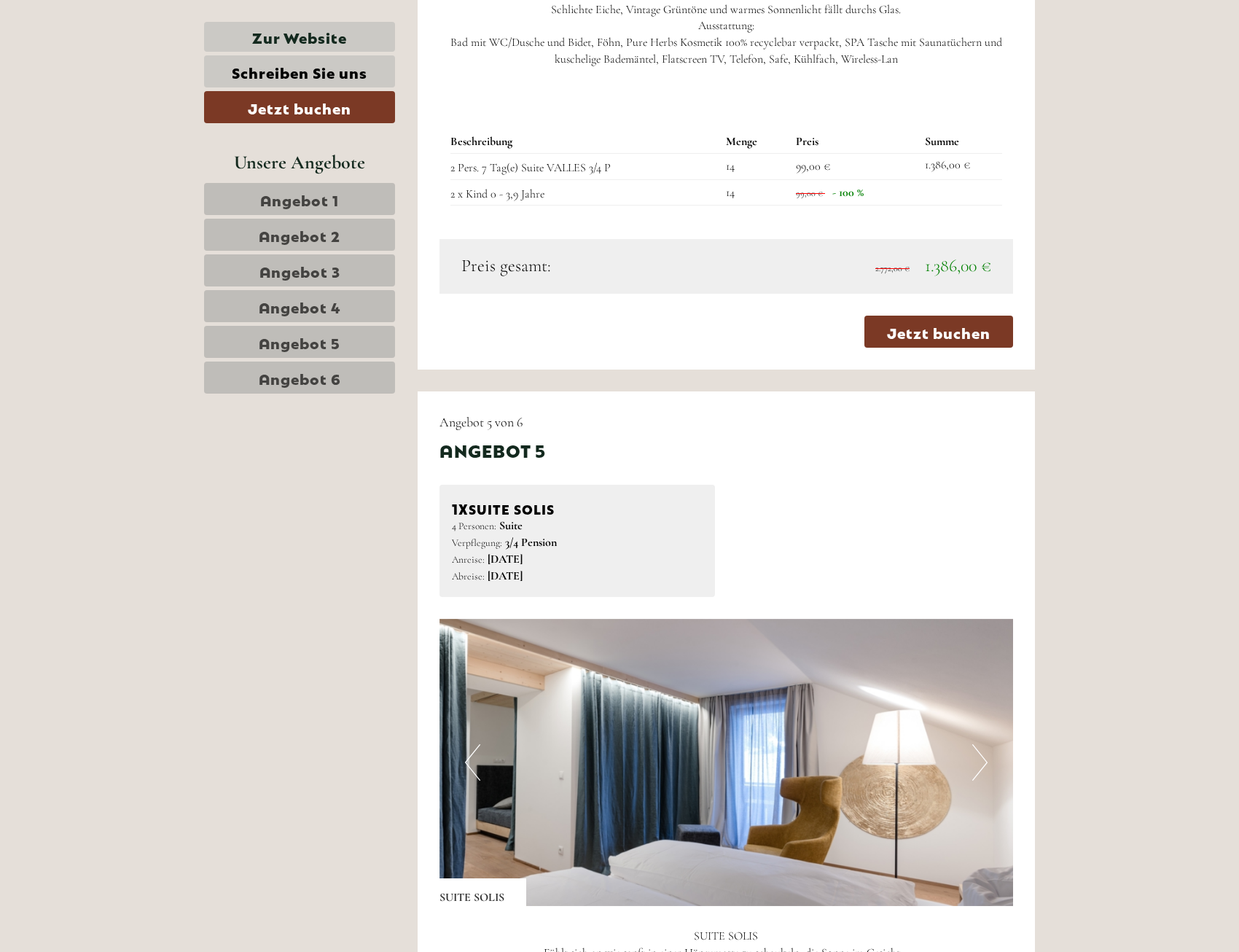
scroll to position [4667, 0]
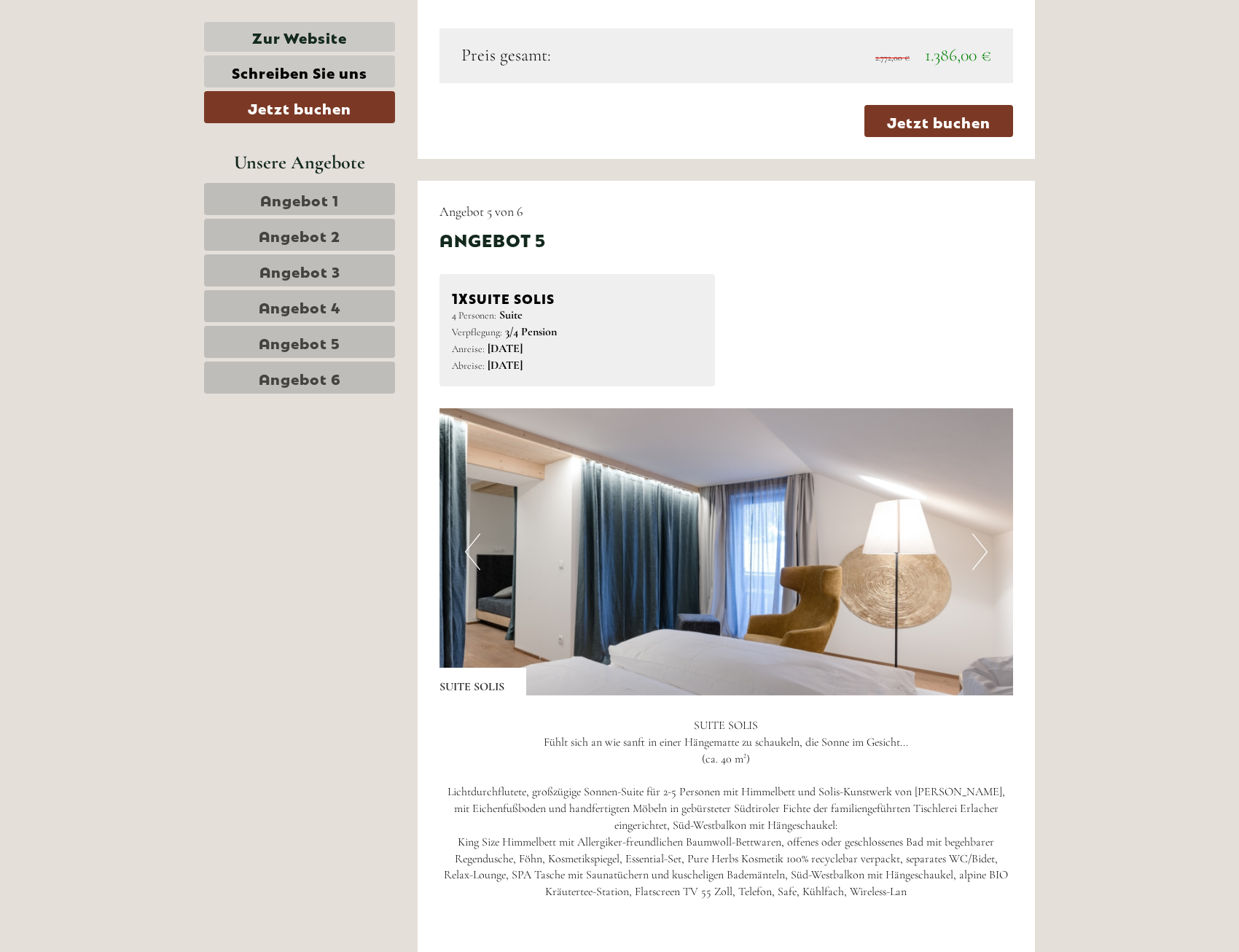
click at [984, 558] on button "Next" at bounding box center [980, 551] width 16 height 36
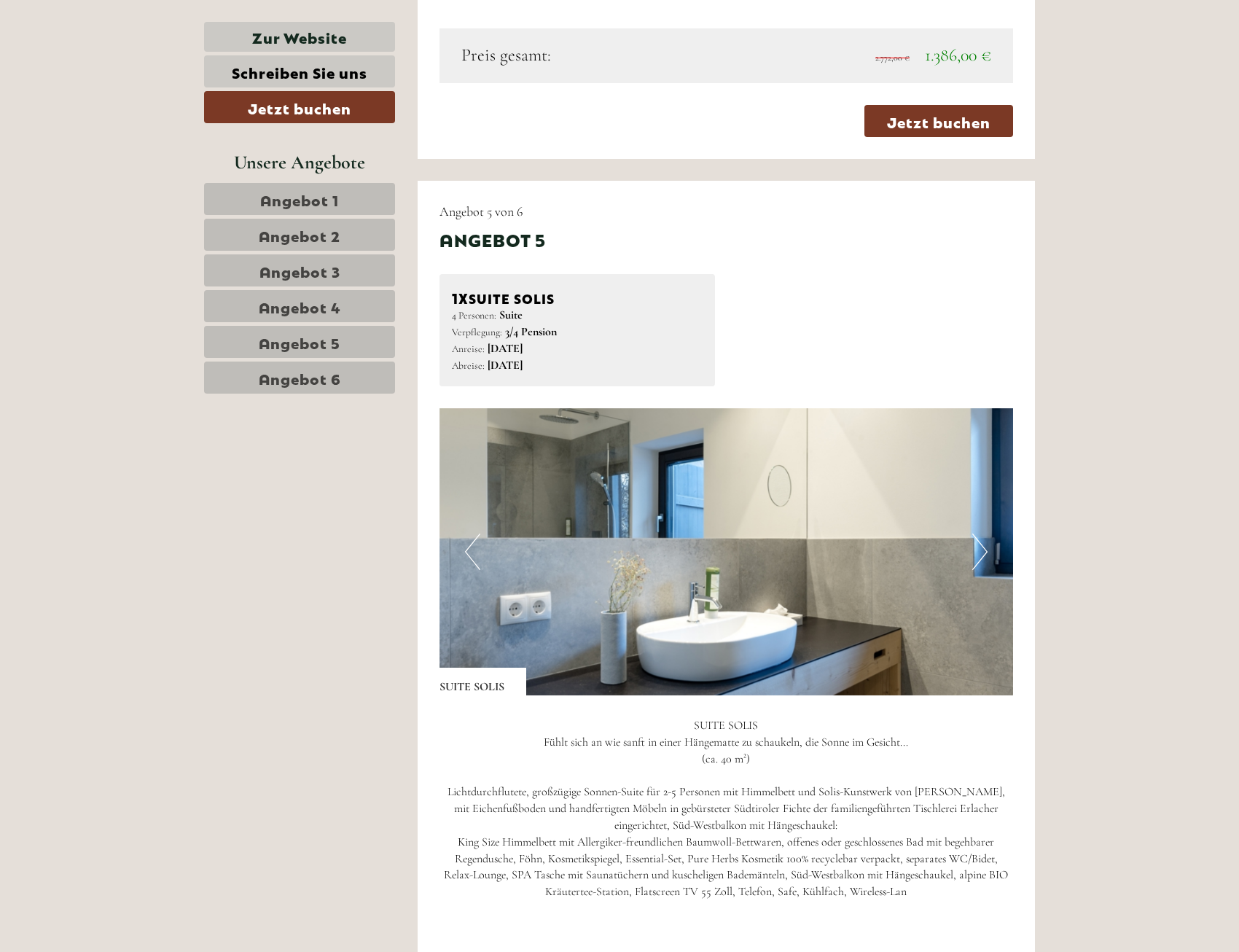
click at [984, 558] on button "Next" at bounding box center [980, 551] width 16 height 36
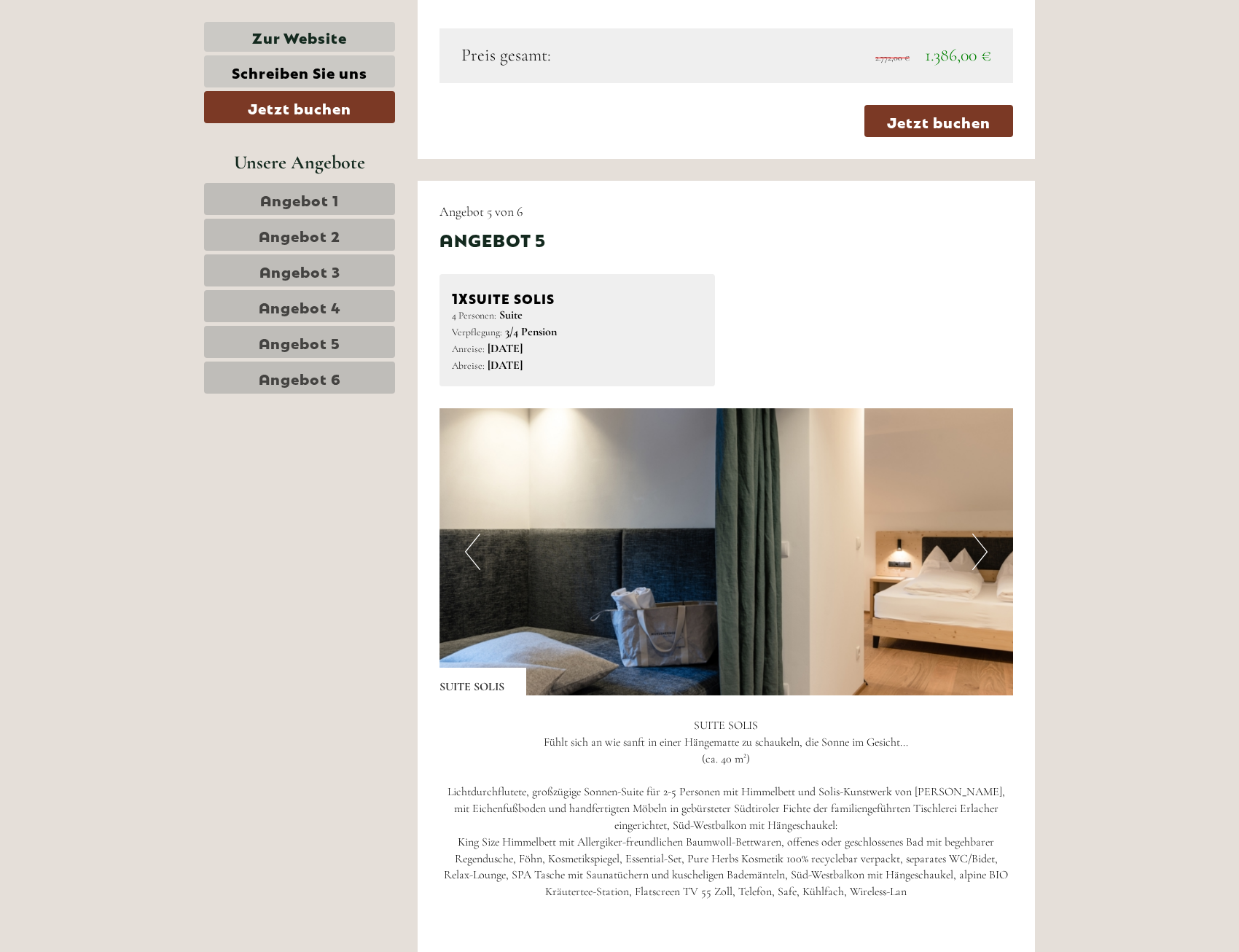
click at [984, 558] on button "Next" at bounding box center [980, 551] width 16 height 36
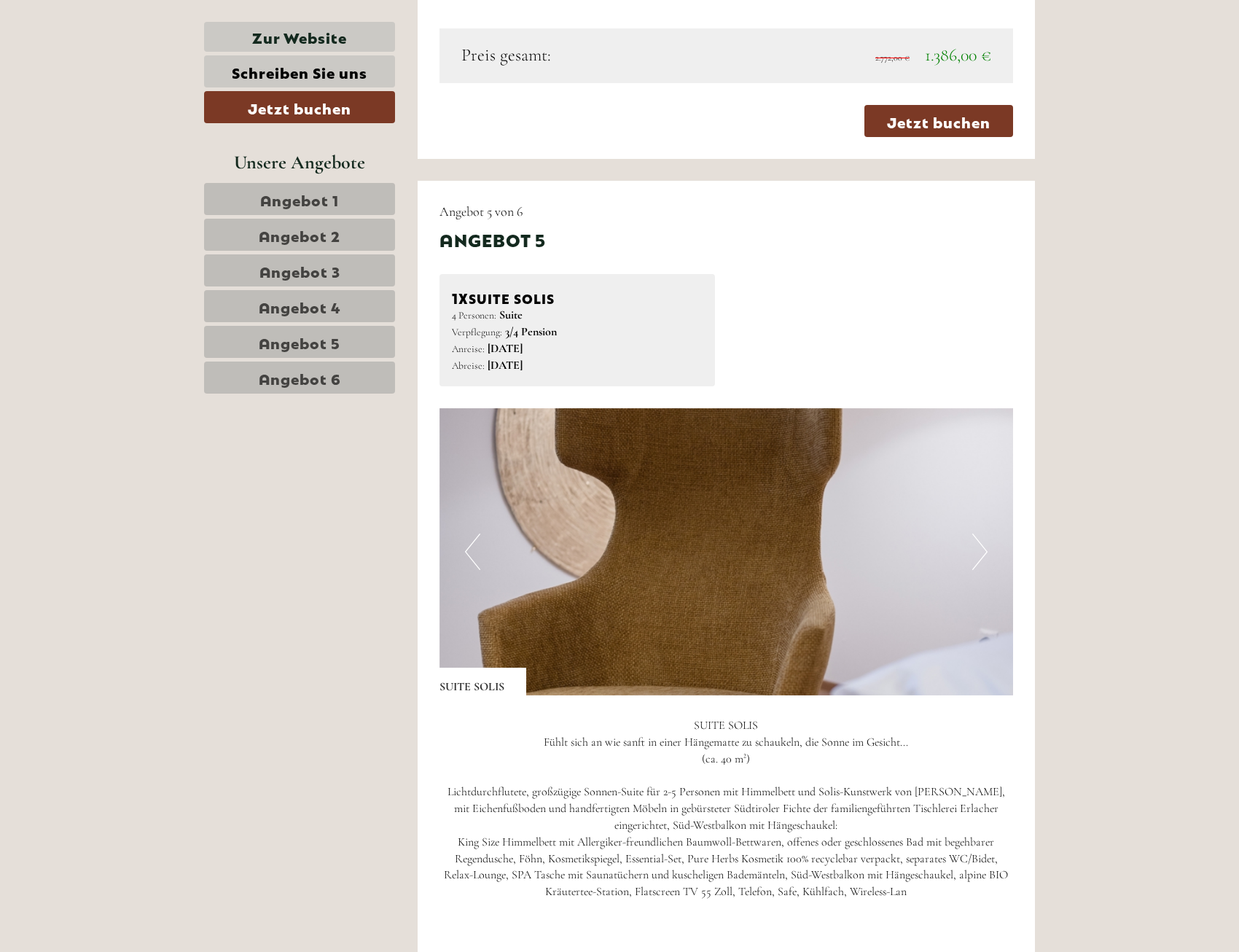
click at [984, 558] on button "Next" at bounding box center [980, 551] width 16 height 36
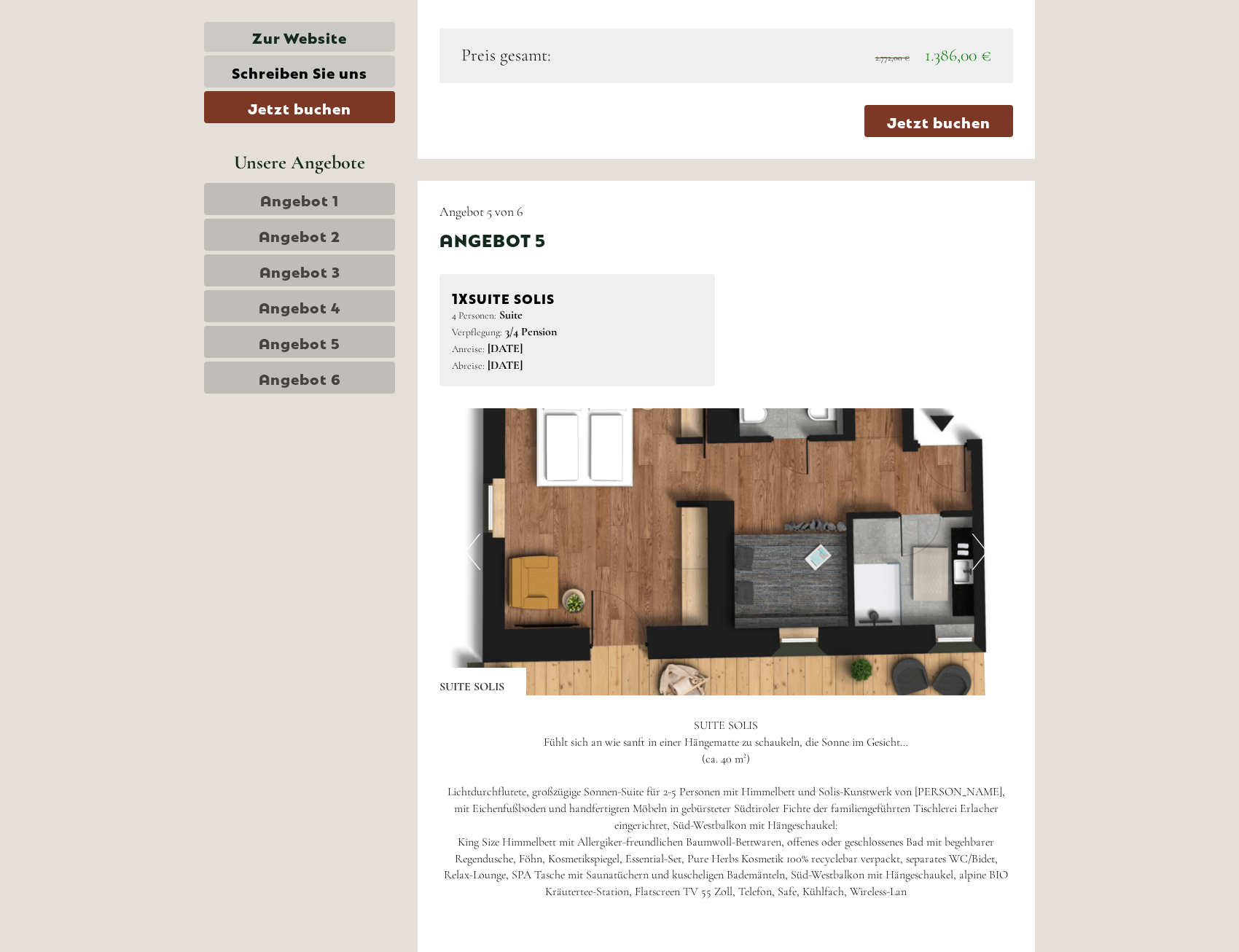
click at [984, 558] on button "Next" at bounding box center [980, 551] width 16 height 36
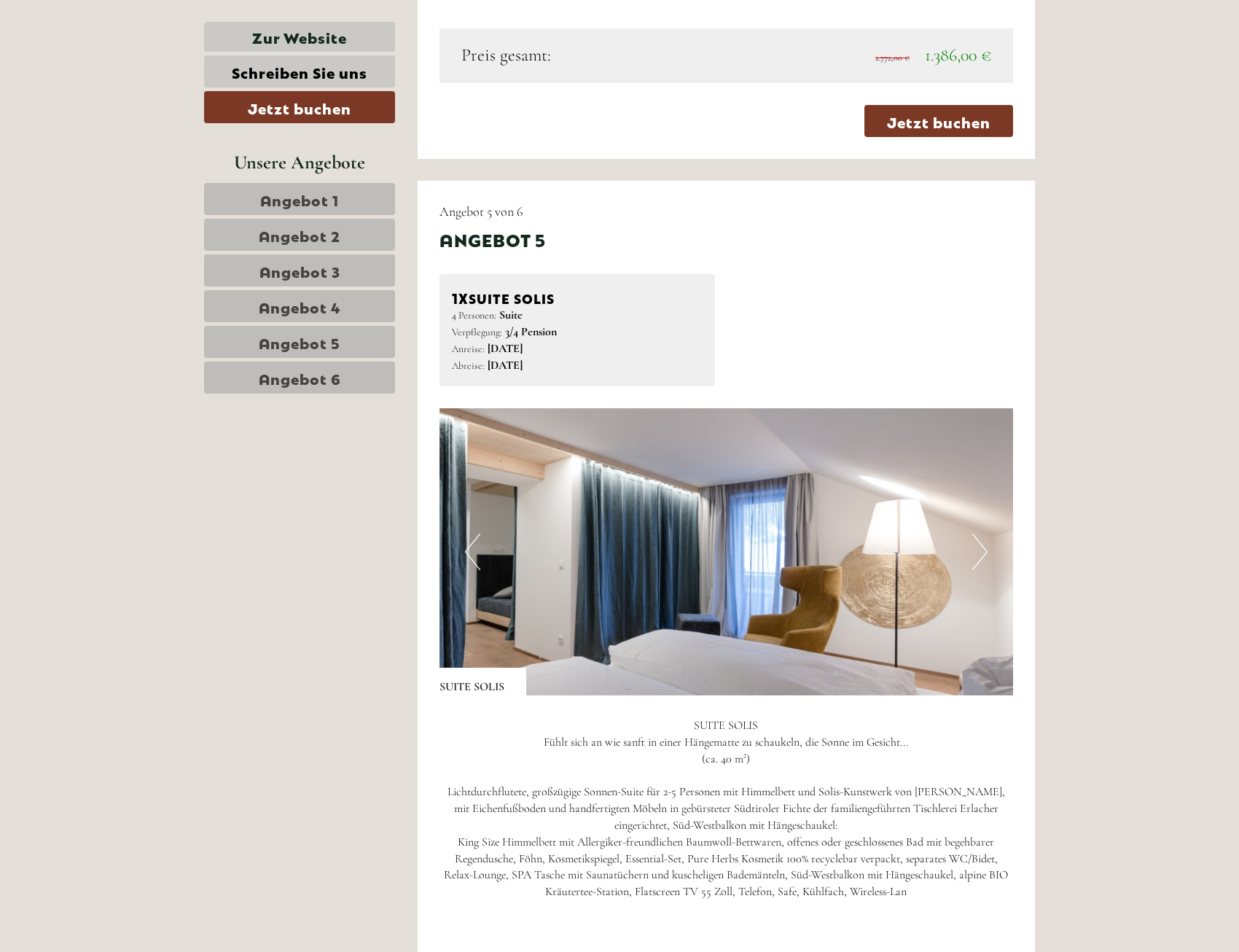
click at [987, 558] on button "Next" at bounding box center [980, 551] width 16 height 36
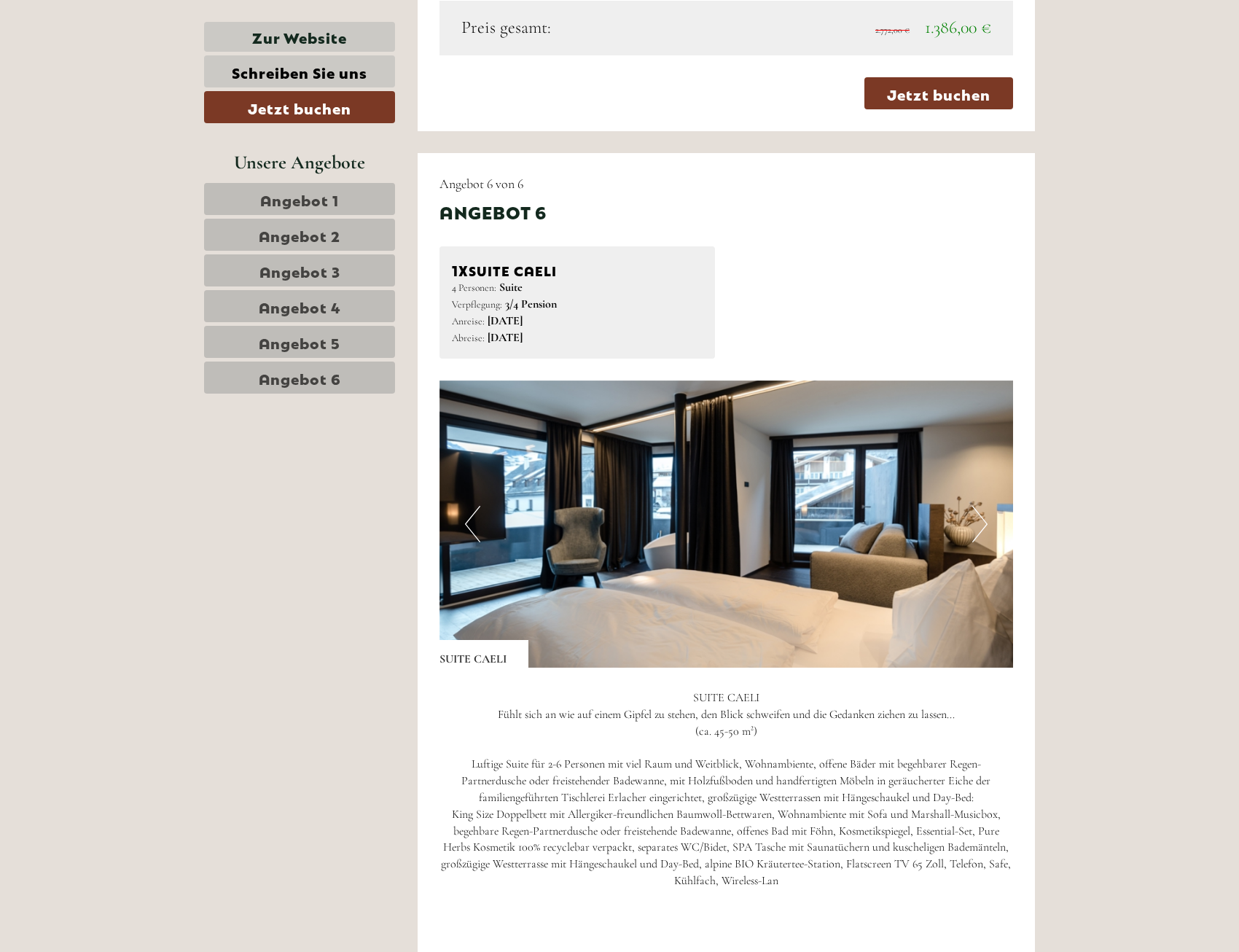
scroll to position [5833, 0]
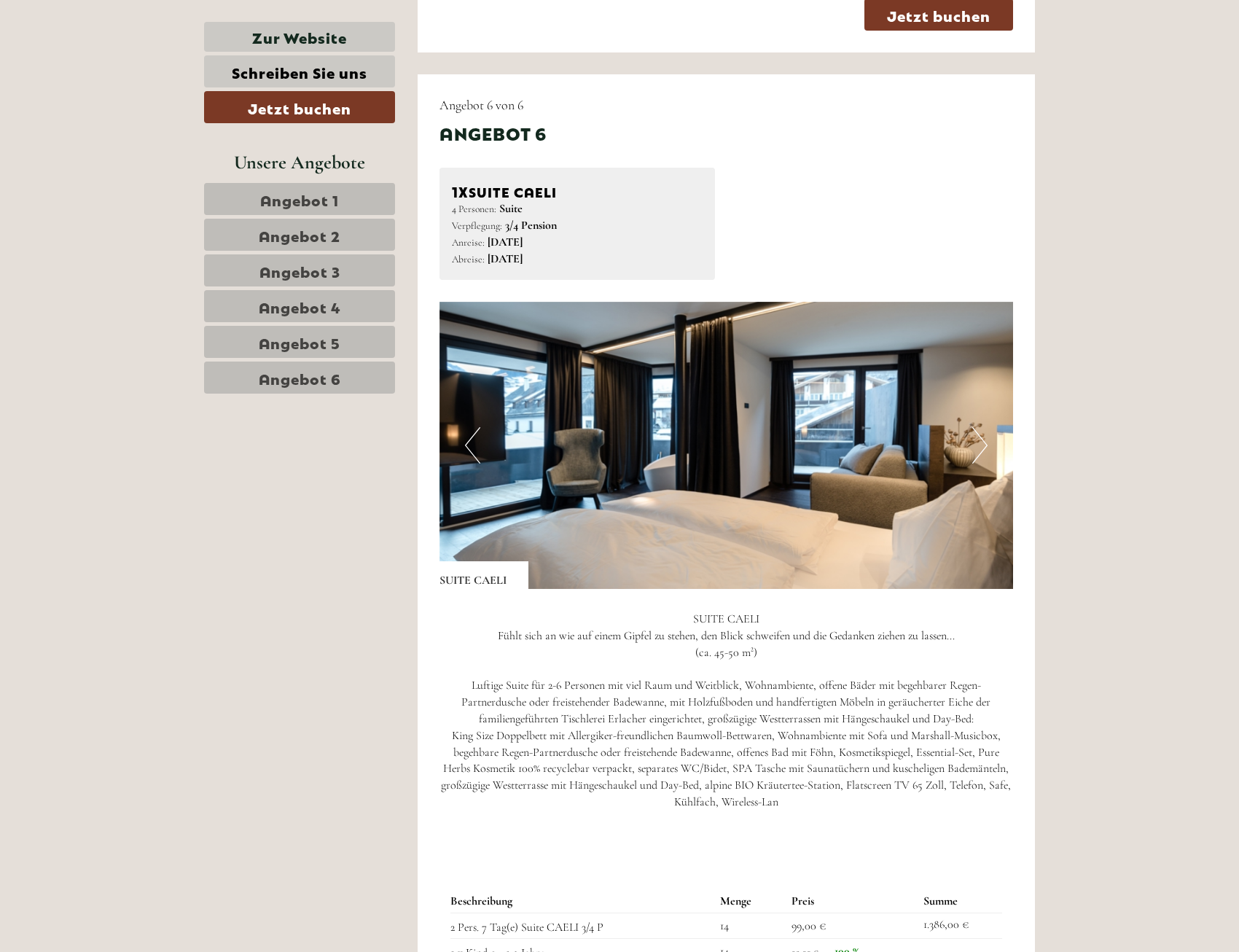
click at [979, 443] on button "Next" at bounding box center [980, 445] width 16 height 36
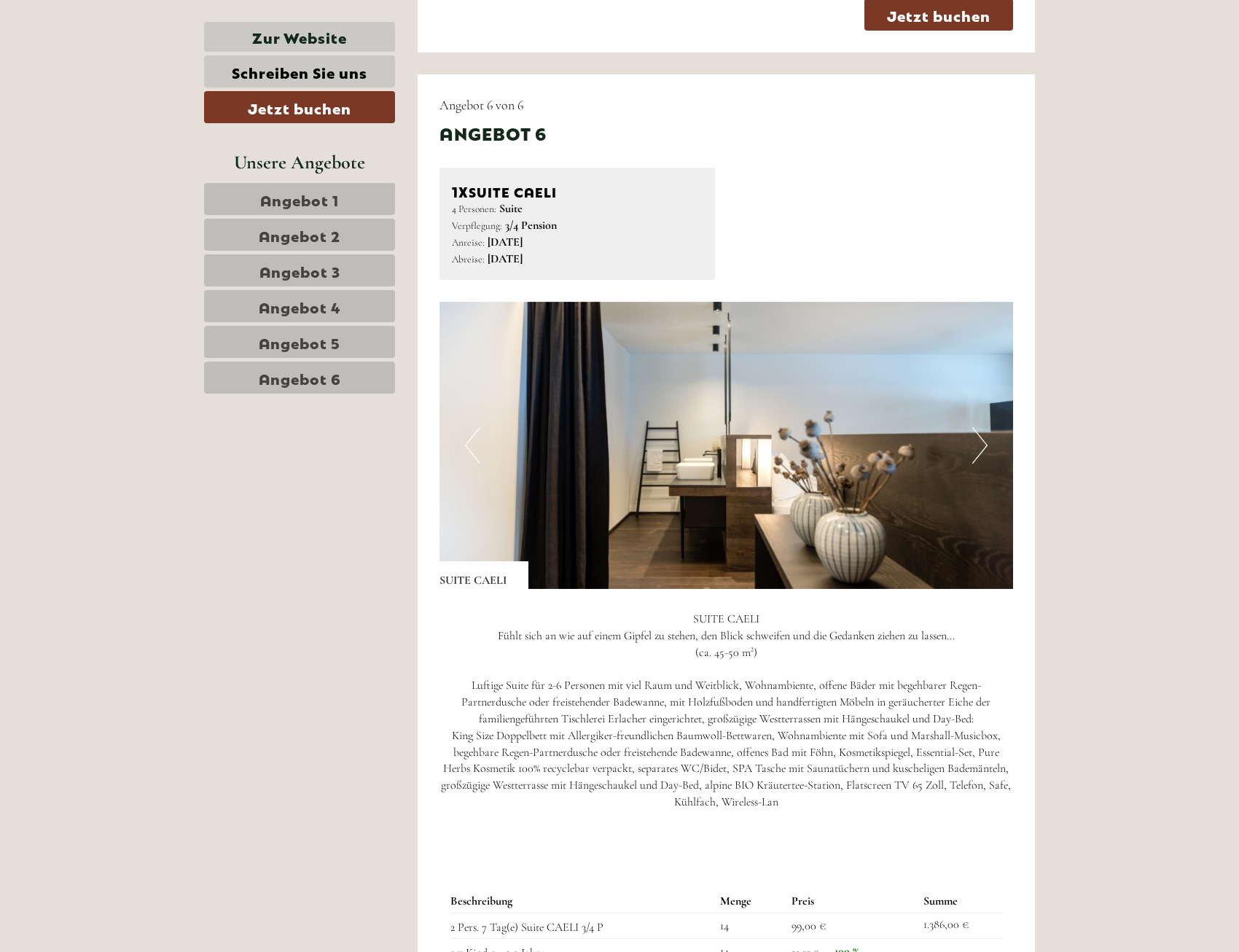
click at [979, 443] on button "Next" at bounding box center [980, 445] width 16 height 36
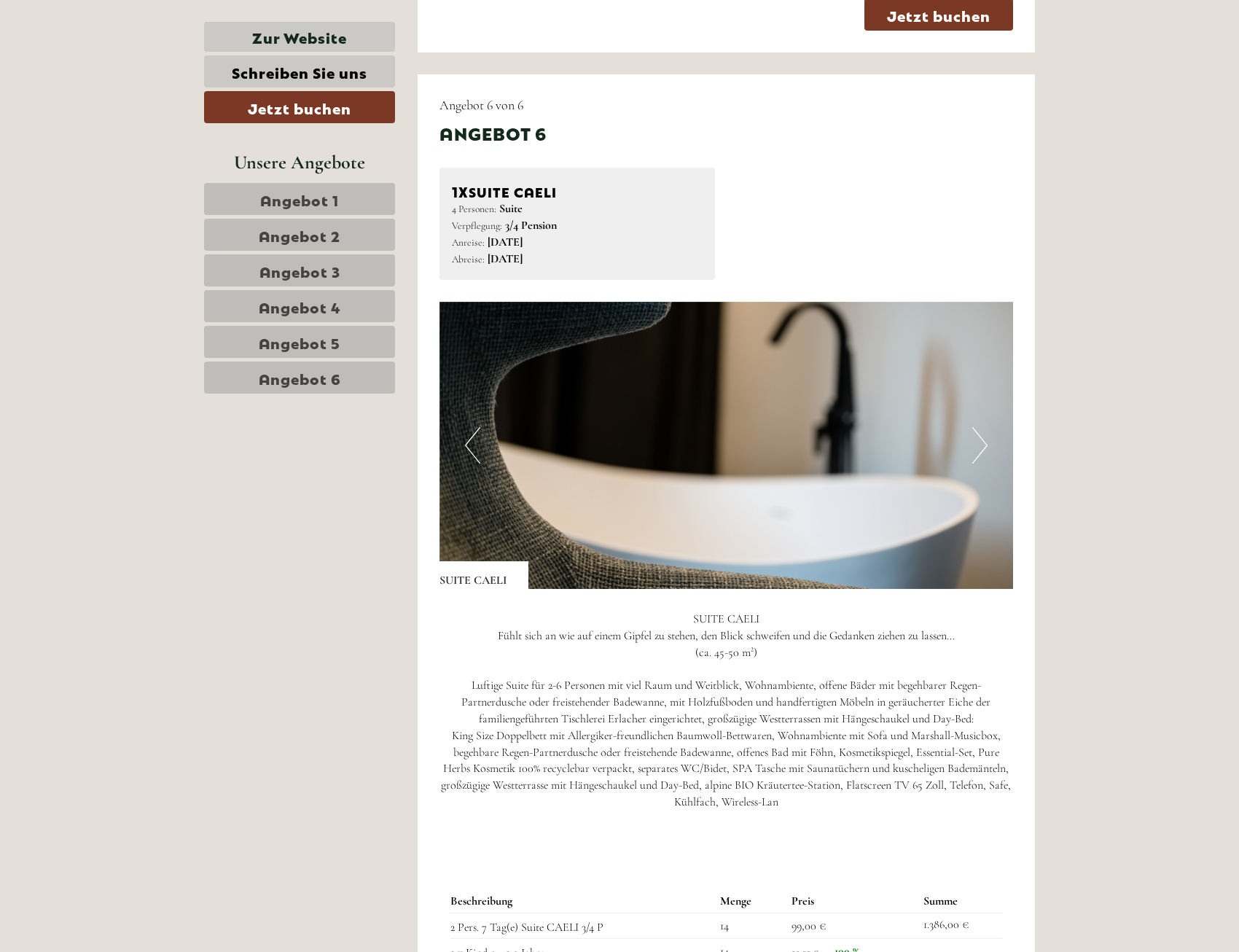
click at [979, 443] on button "Next" at bounding box center [980, 445] width 16 height 36
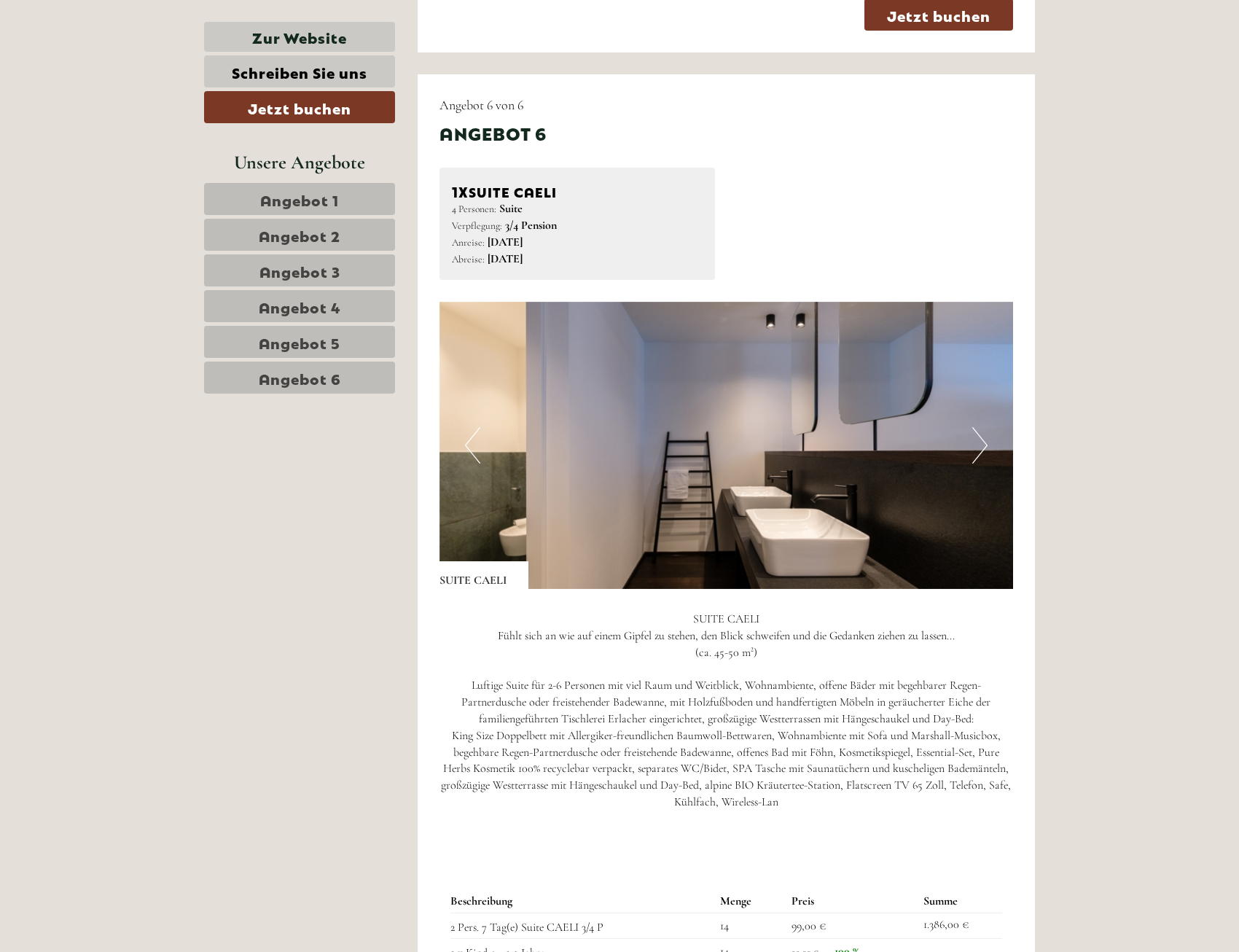
click at [979, 443] on button "Next" at bounding box center [980, 445] width 16 height 36
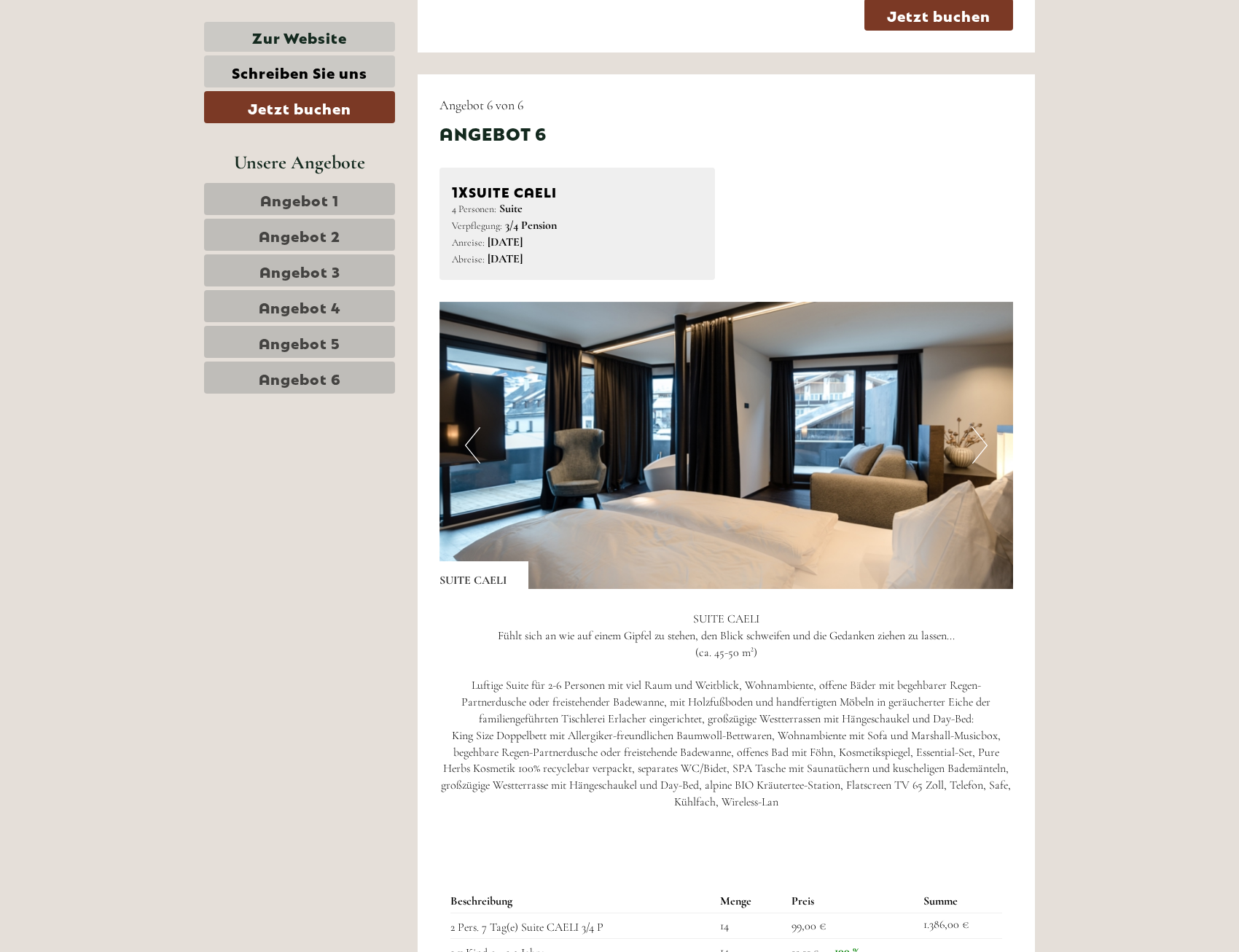
click at [979, 443] on button "Next" at bounding box center [980, 445] width 16 height 36
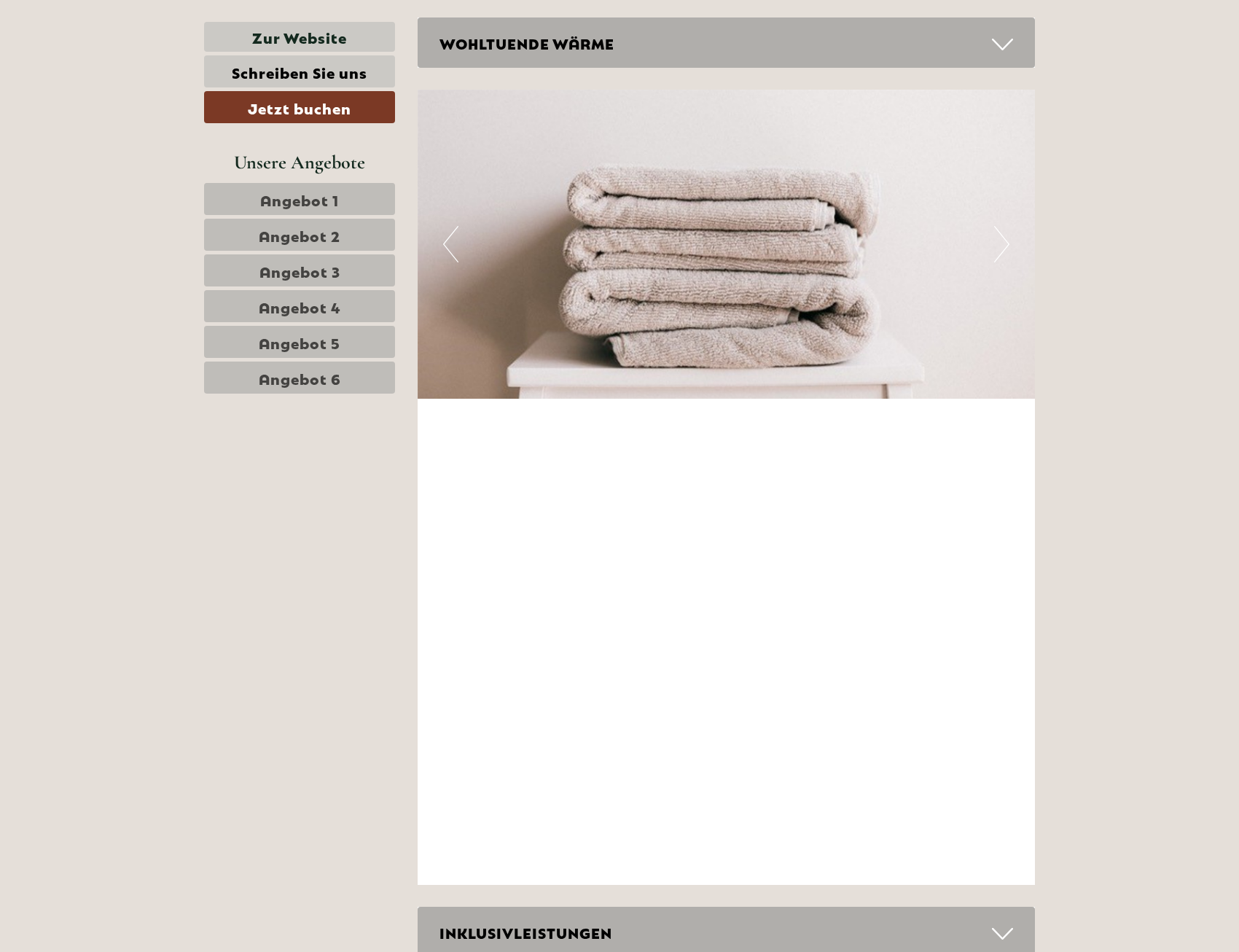
scroll to position [8093, 0]
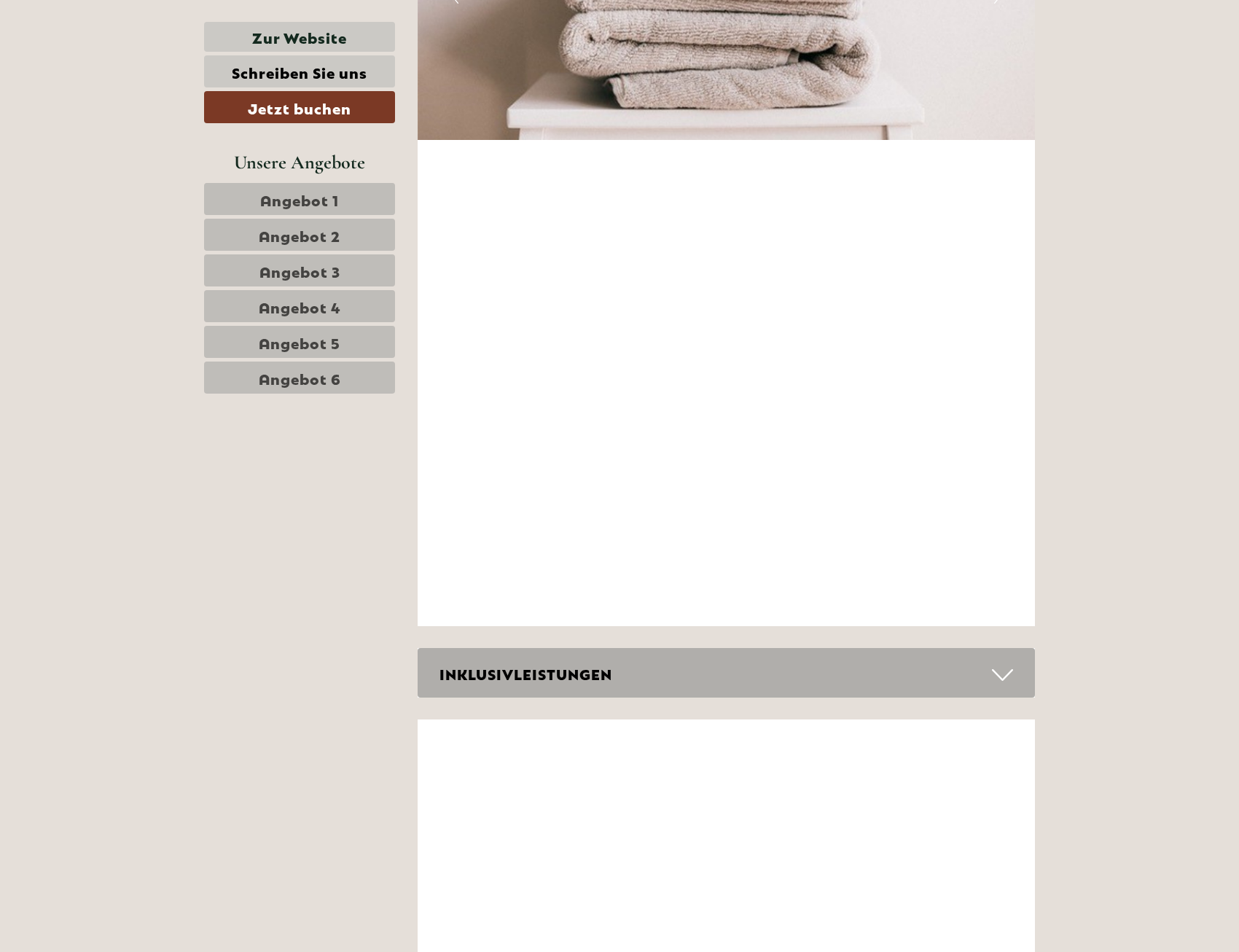
click at [1011, 678] on icon at bounding box center [1003, 675] width 21 height 25
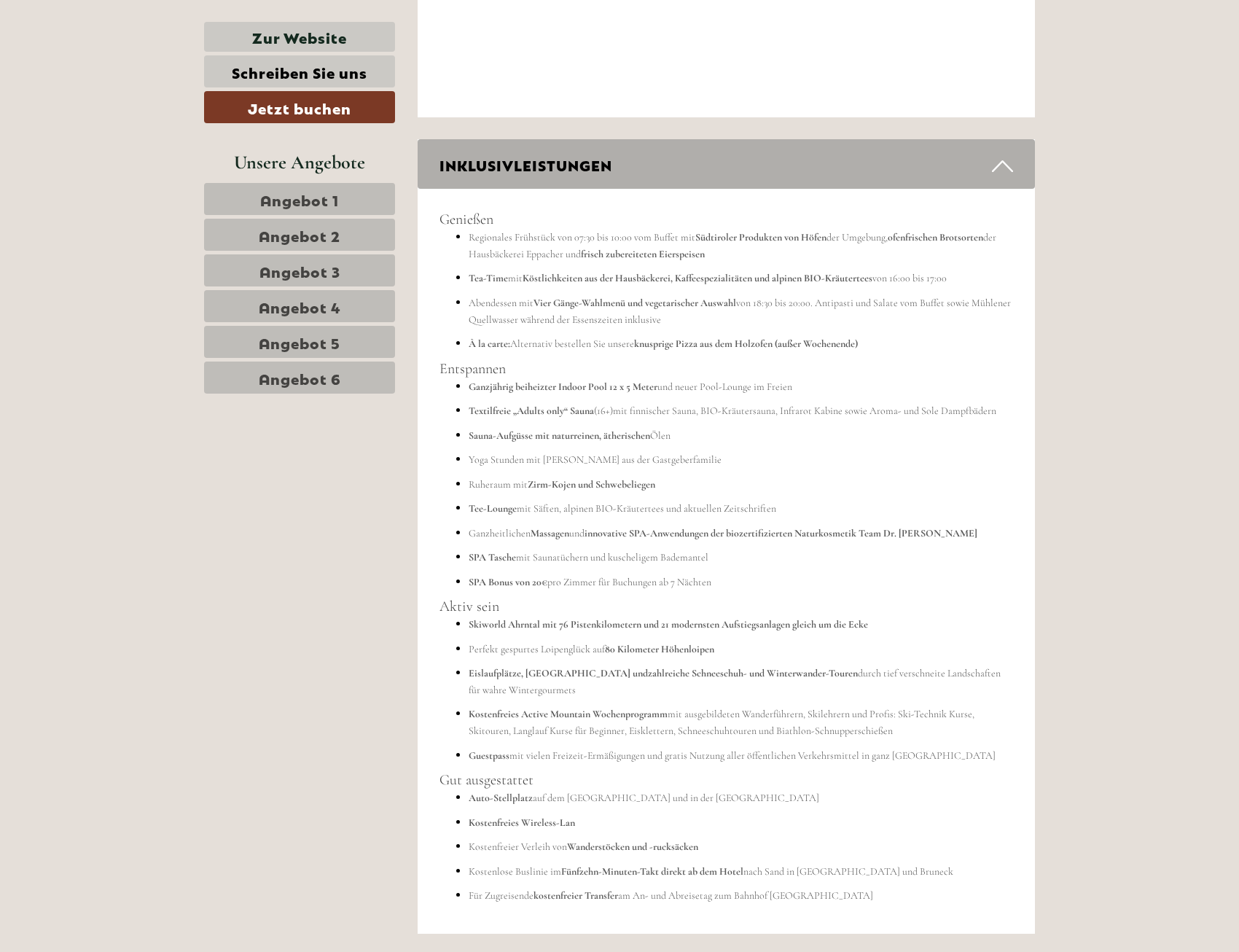
scroll to position [8603, 0]
drag, startPoint x: 768, startPoint y: 873, endPoint x: 894, endPoint y: 867, distance: 126.1
click at [894, 867] on li "Kostenlose Buslinie im [GEOGRAPHIC_DATA]-Minuten-Takt direkt ab dem Hotel nach …" at bounding box center [741, 870] width 545 height 16
drag, startPoint x: 894, startPoint y: 867, endPoint x: 933, endPoint y: 888, distance: 44.3
click at [933, 888] on li "Für Zugreisende kostenfreier Transfer am An- und Abreisetag zum Bahnhof [GEOGRA…" at bounding box center [741, 893] width 545 height 16
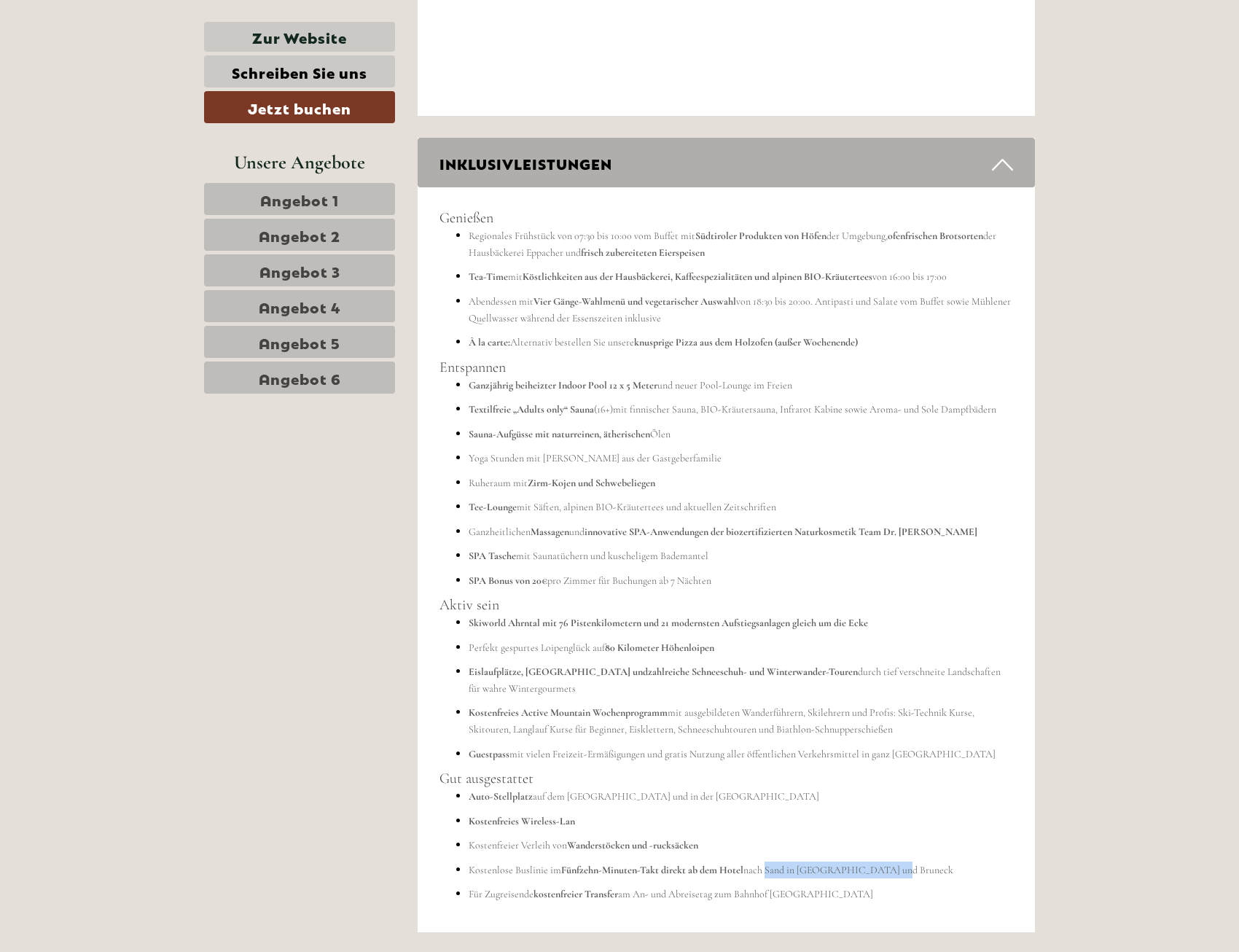
drag, startPoint x: 763, startPoint y: 867, endPoint x: 902, endPoint y: 866, distance: 139.0
click at [902, 866] on li "Kostenlose Buslinie im [GEOGRAPHIC_DATA]-Minuten-Takt direkt ab dem Hotel nach …" at bounding box center [741, 870] width 545 height 16
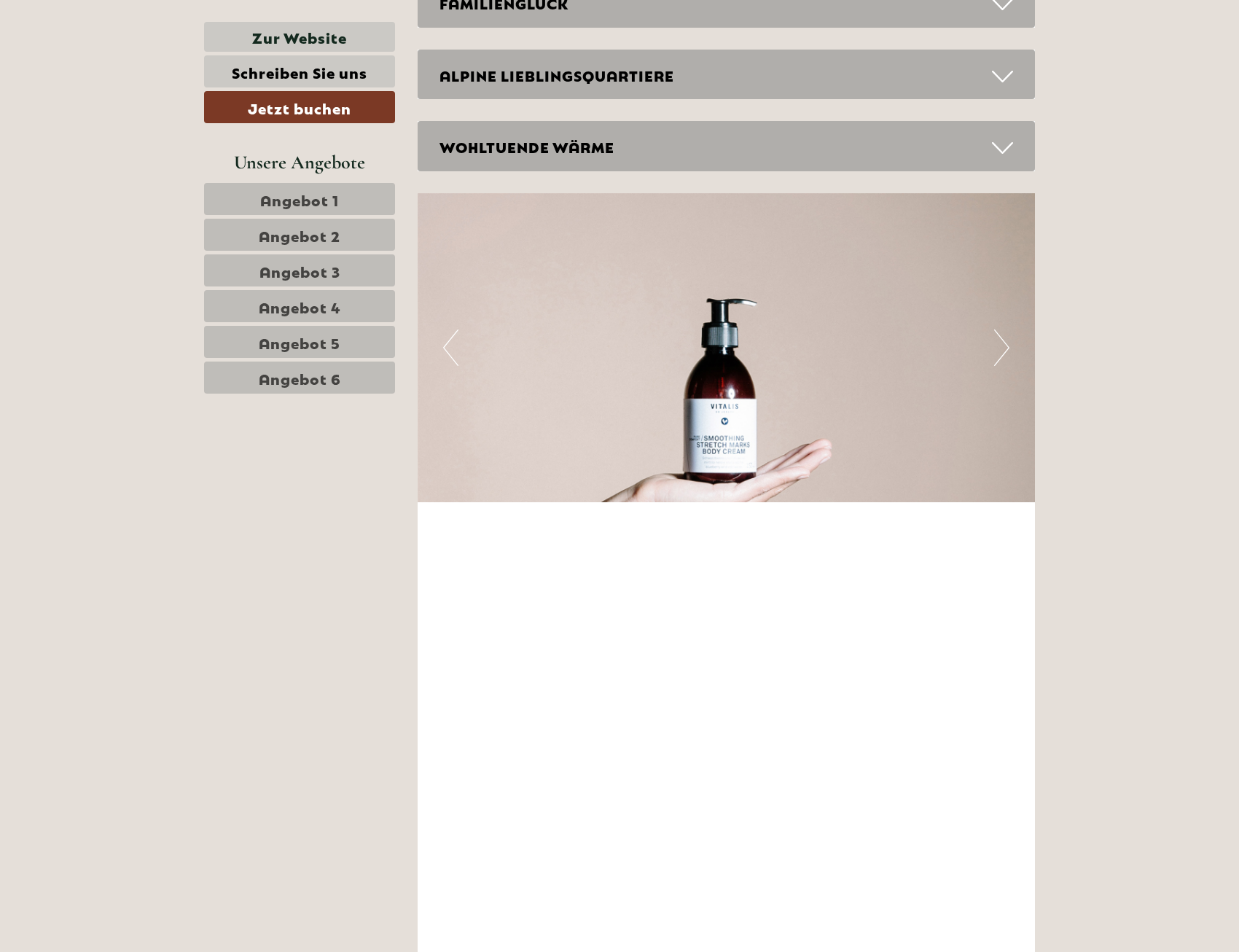
scroll to position [7656, 0]
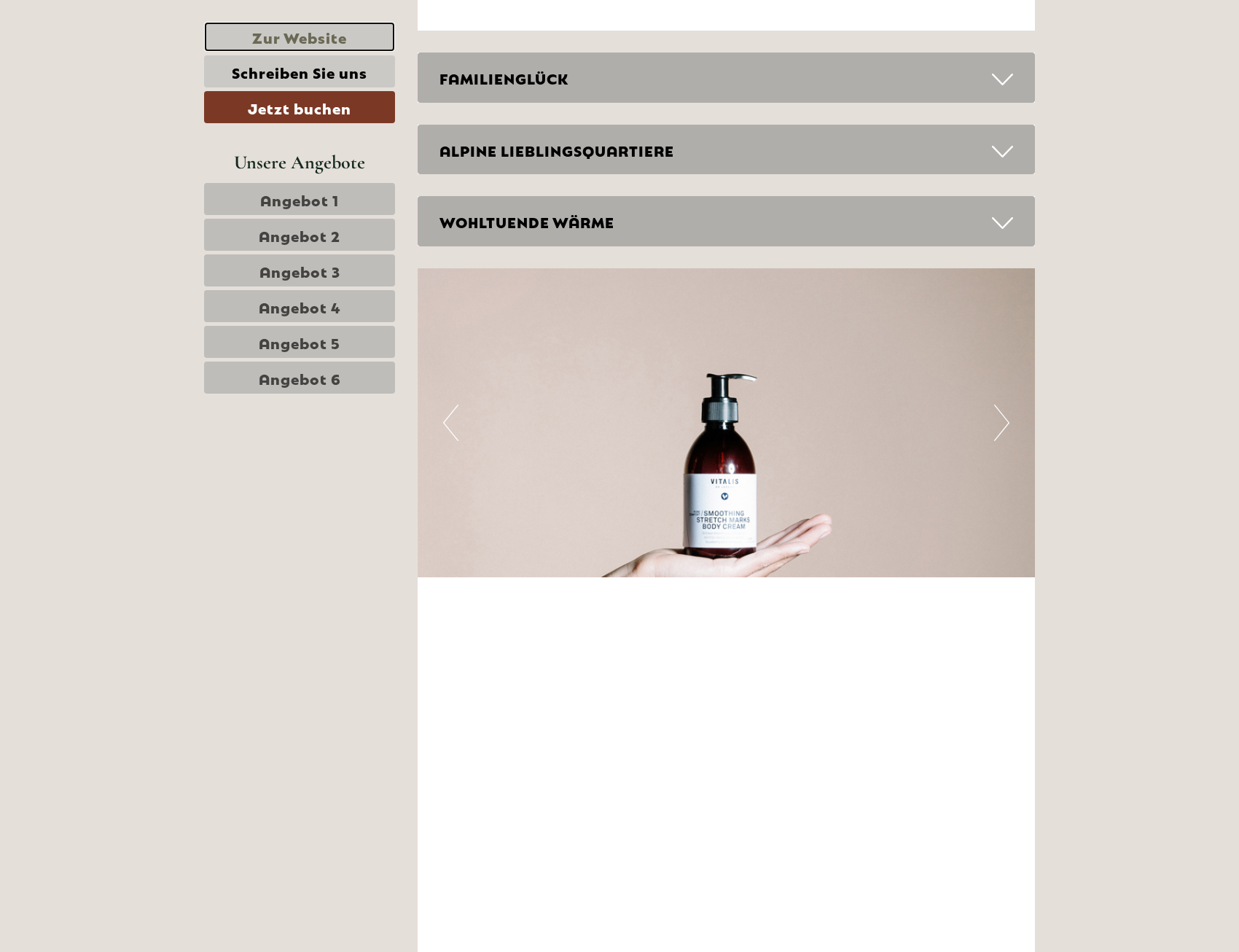
click at [307, 34] on link "Zur Website" at bounding box center [300, 37] width 191 height 30
